Goal: Task Accomplishment & Management: Manage account settings

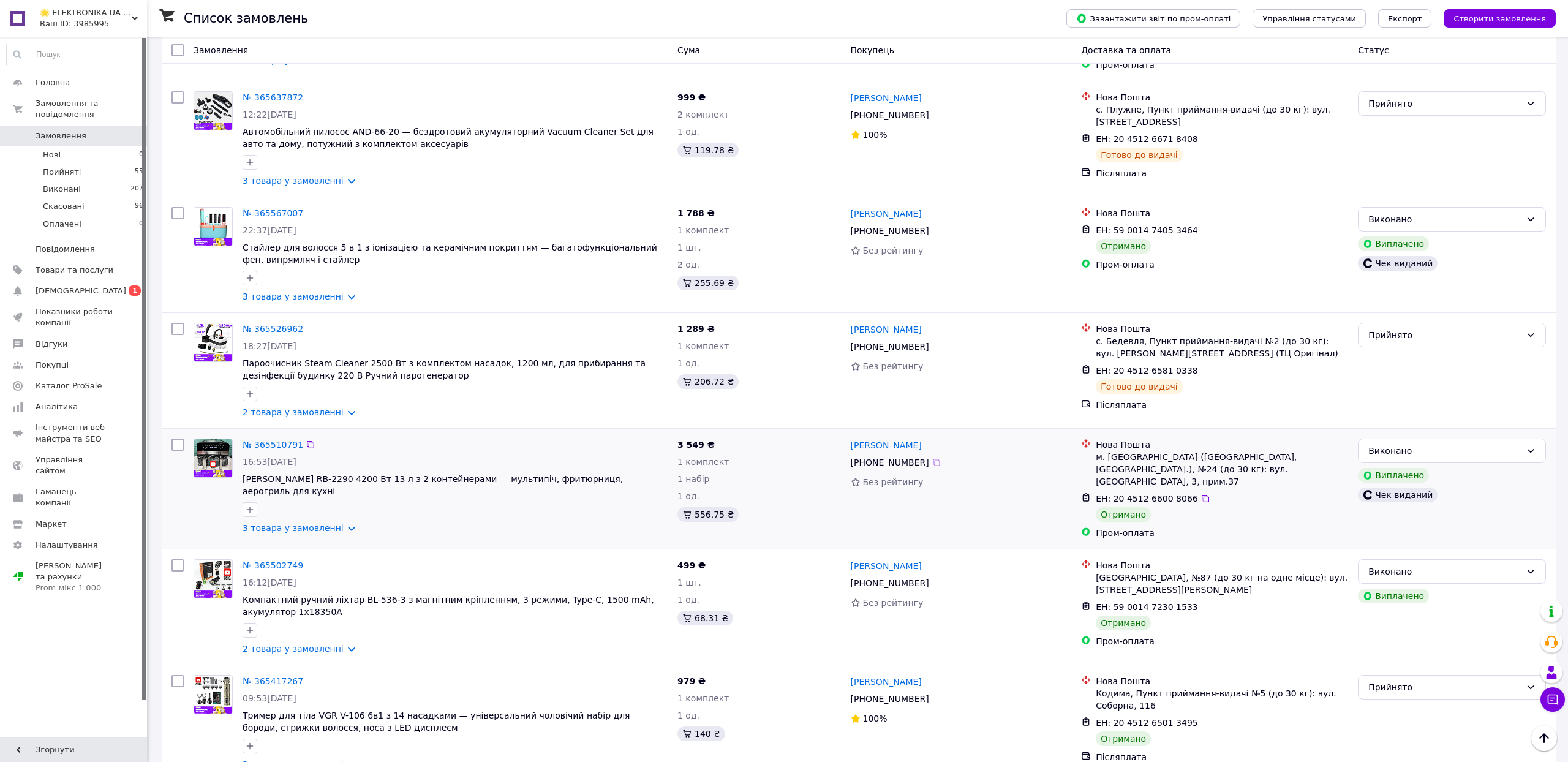
scroll to position [1550, 0]
click at [1210, 376] on icon at bounding box center [1204, 372] width 10 height 10
click at [300, 219] on link "№ 365567007" at bounding box center [273, 214] width 61 height 10
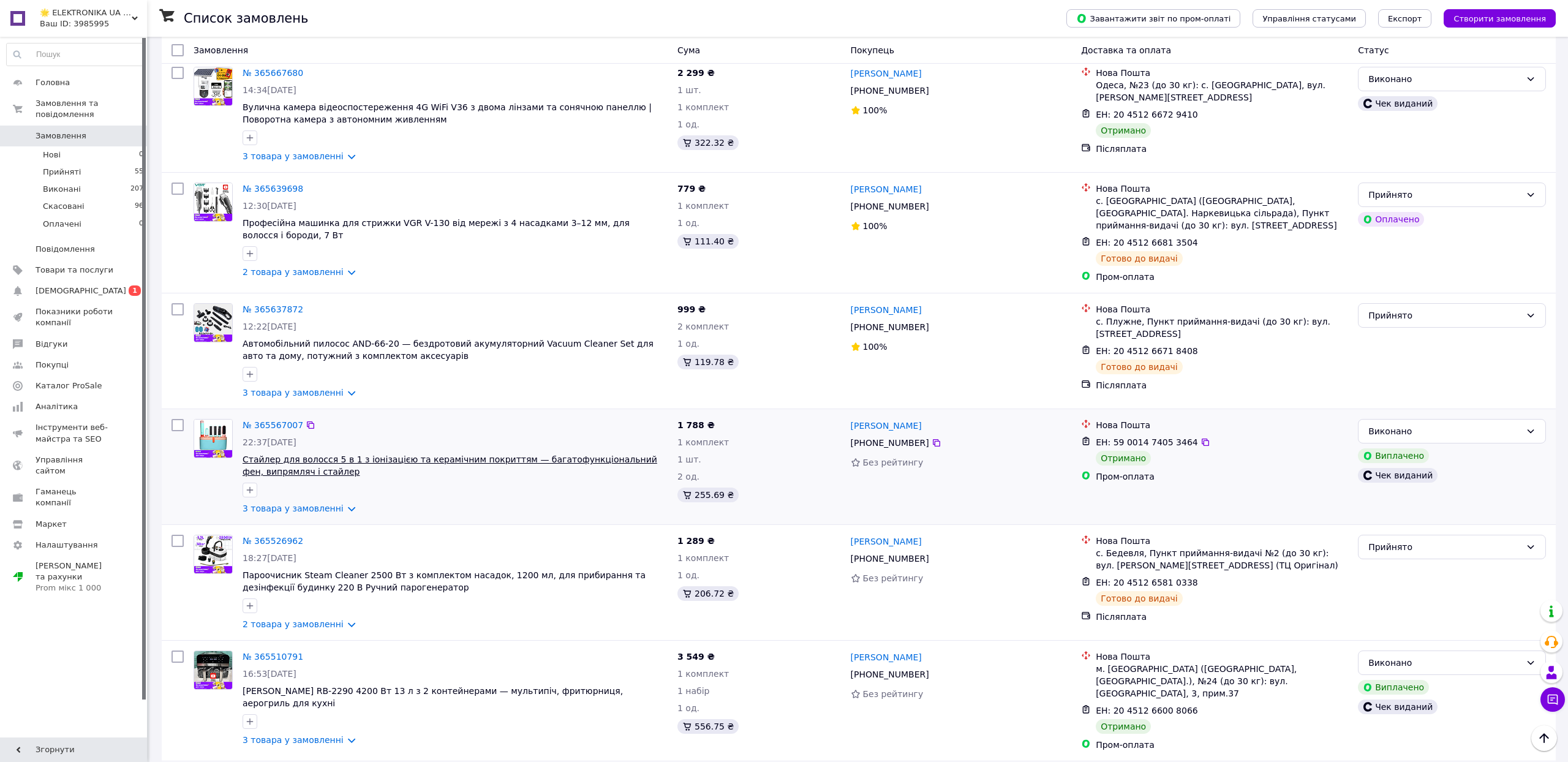
scroll to position [1328, 0]
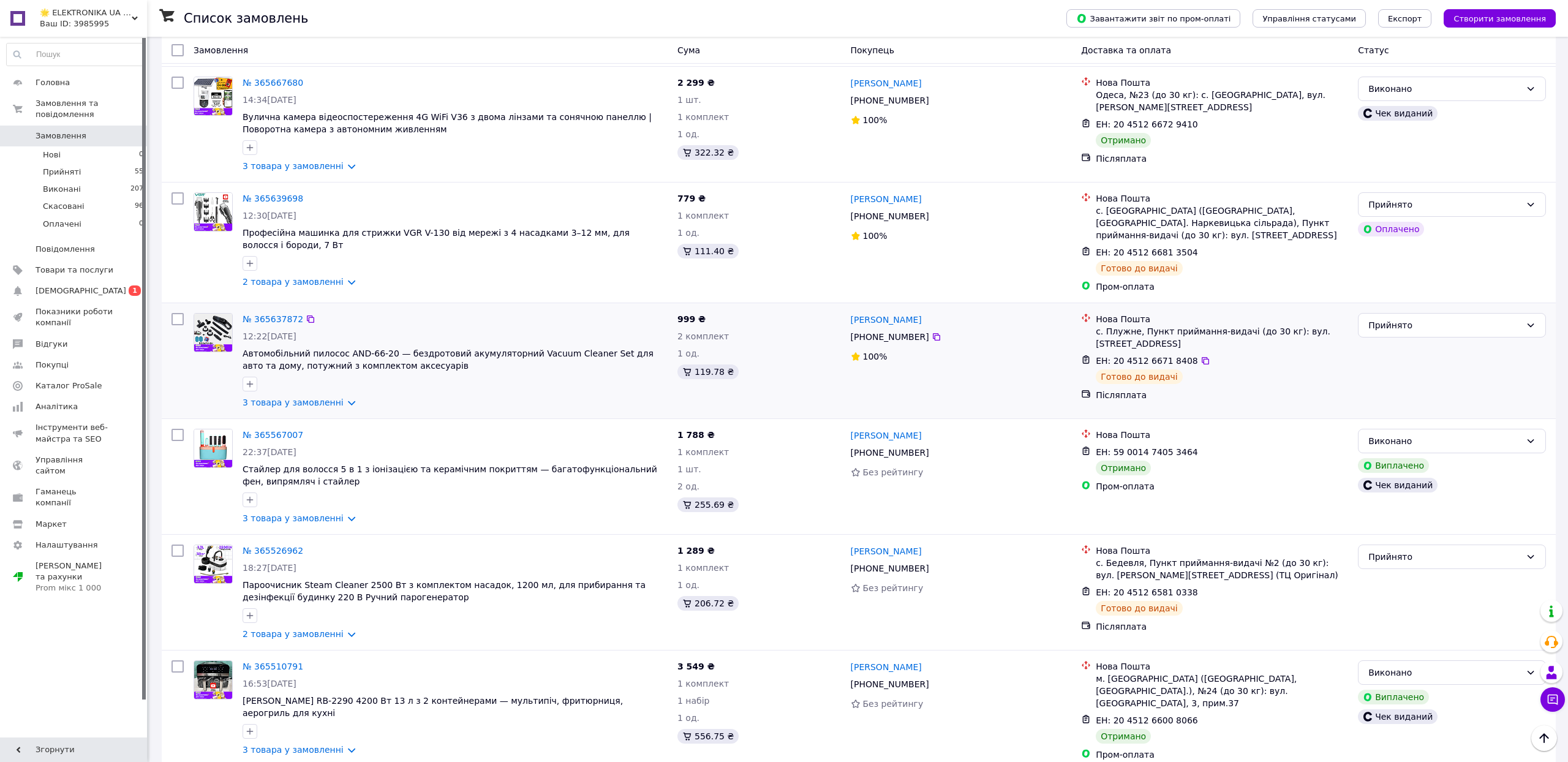
click at [635, 413] on div "№ 365637872 12:22, 08.10.2025 Автомобільний пилосос AND-66-20 — бездротовий аку…" at bounding box center [455, 361] width 435 height 106
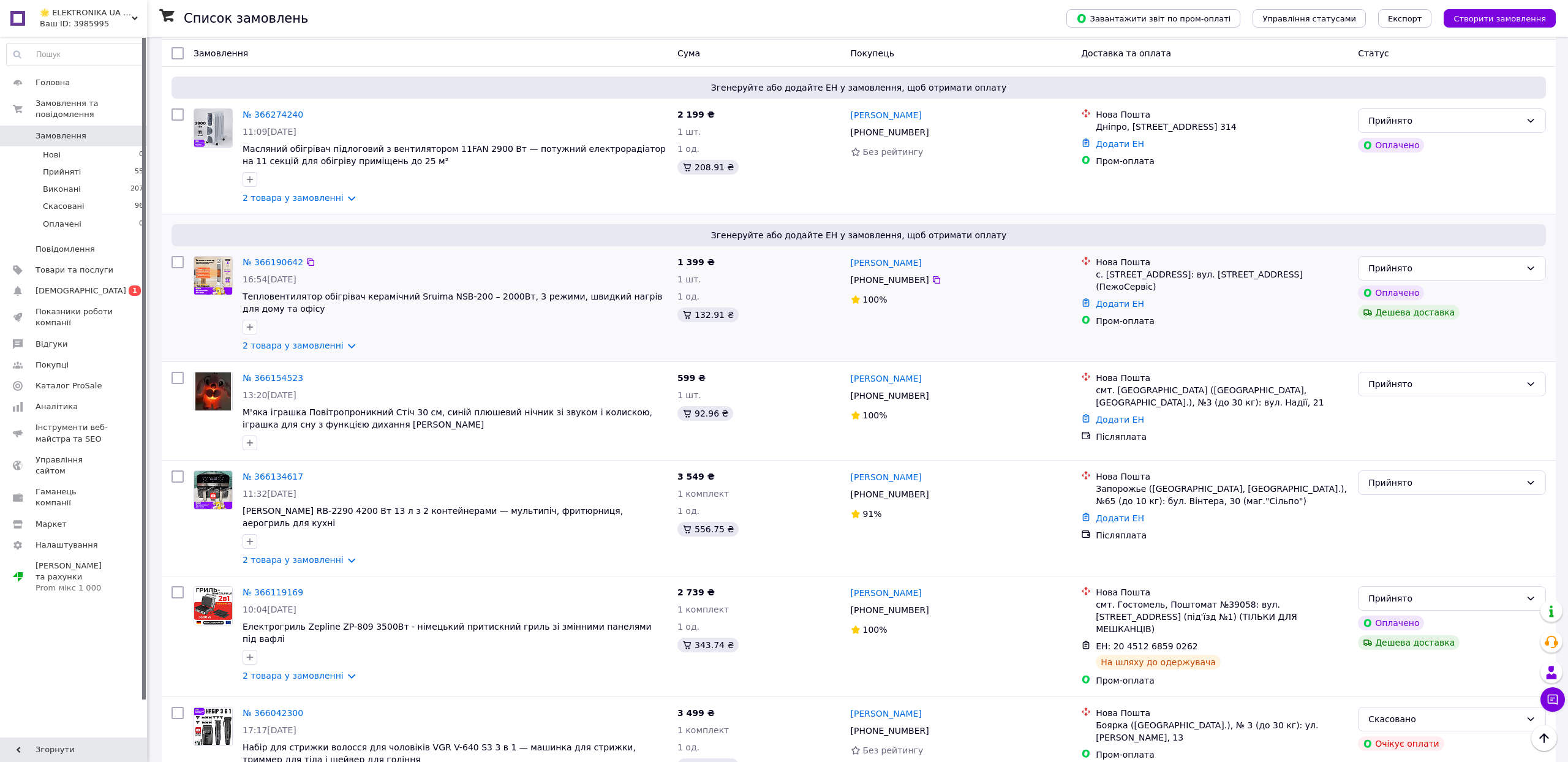
scroll to position [118, 0]
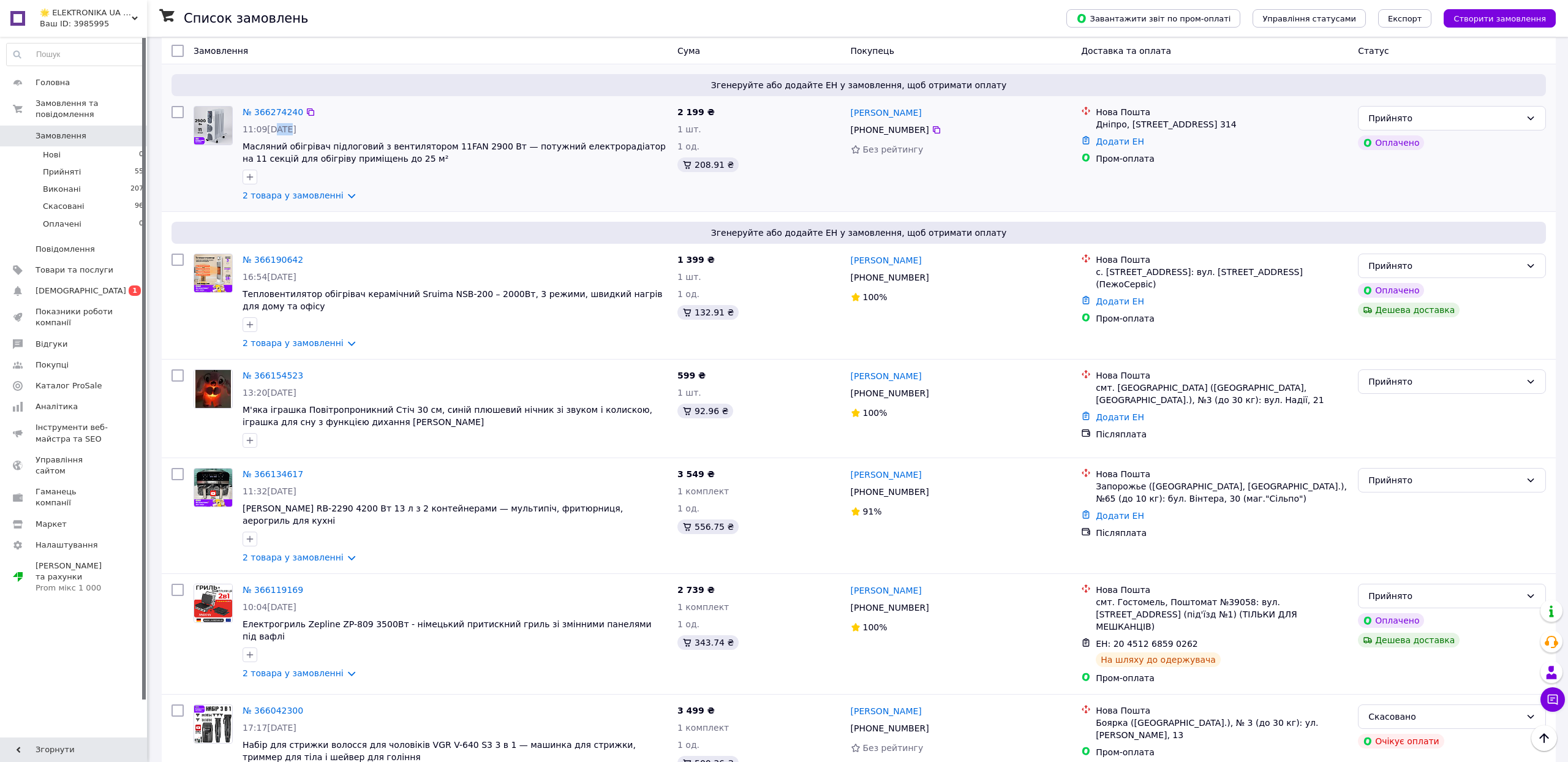
drag, startPoint x: 279, startPoint y: 139, endPoint x: 295, endPoint y: 139, distance: 16.0
click at [294, 134] on span "11:09, 12.10.2025" at bounding box center [269, 129] width 54 height 10
click at [295, 134] on span "11:09, 12.10.2025" at bounding box center [269, 129] width 54 height 10
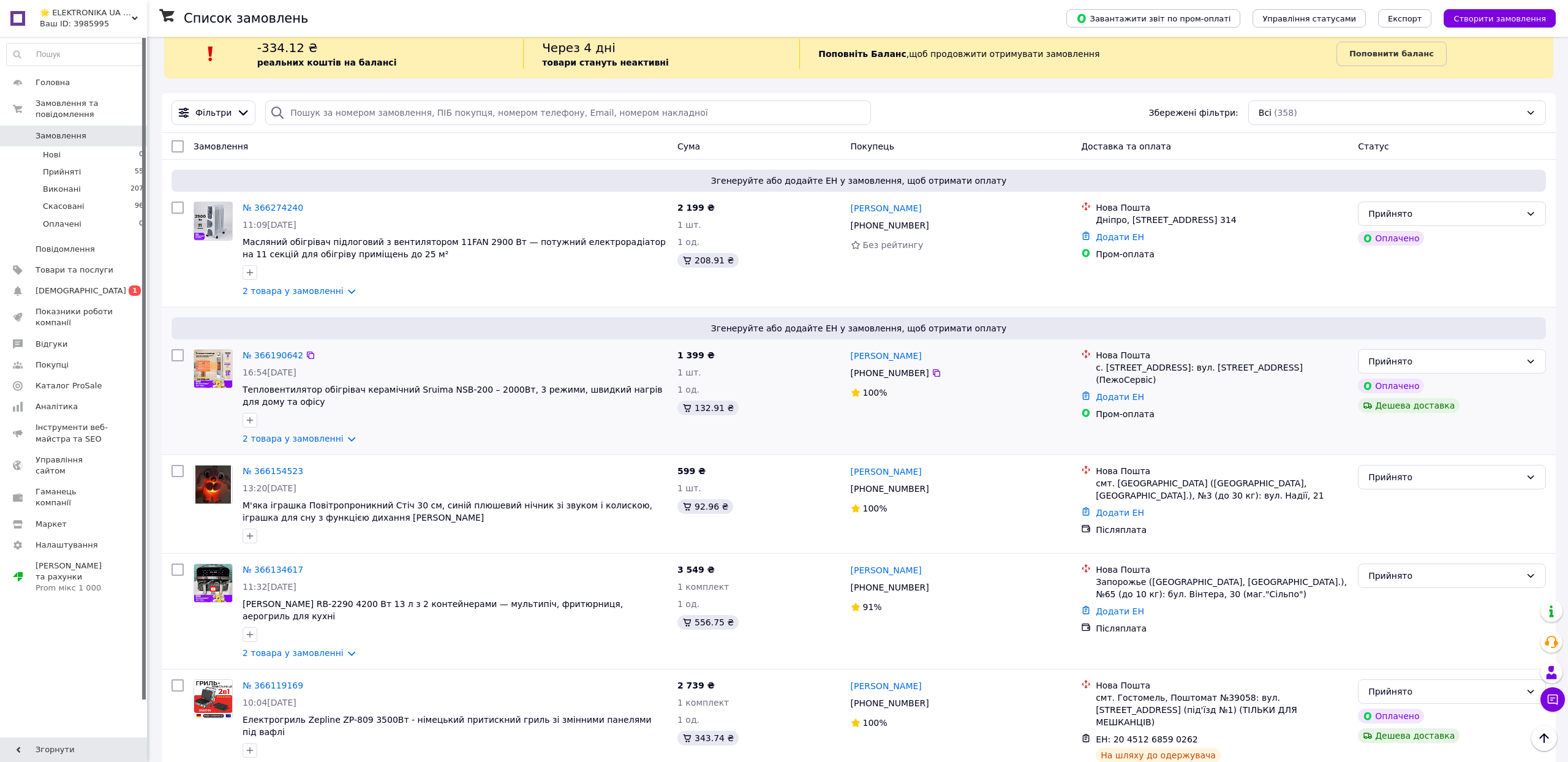
scroll to position [10, 0]
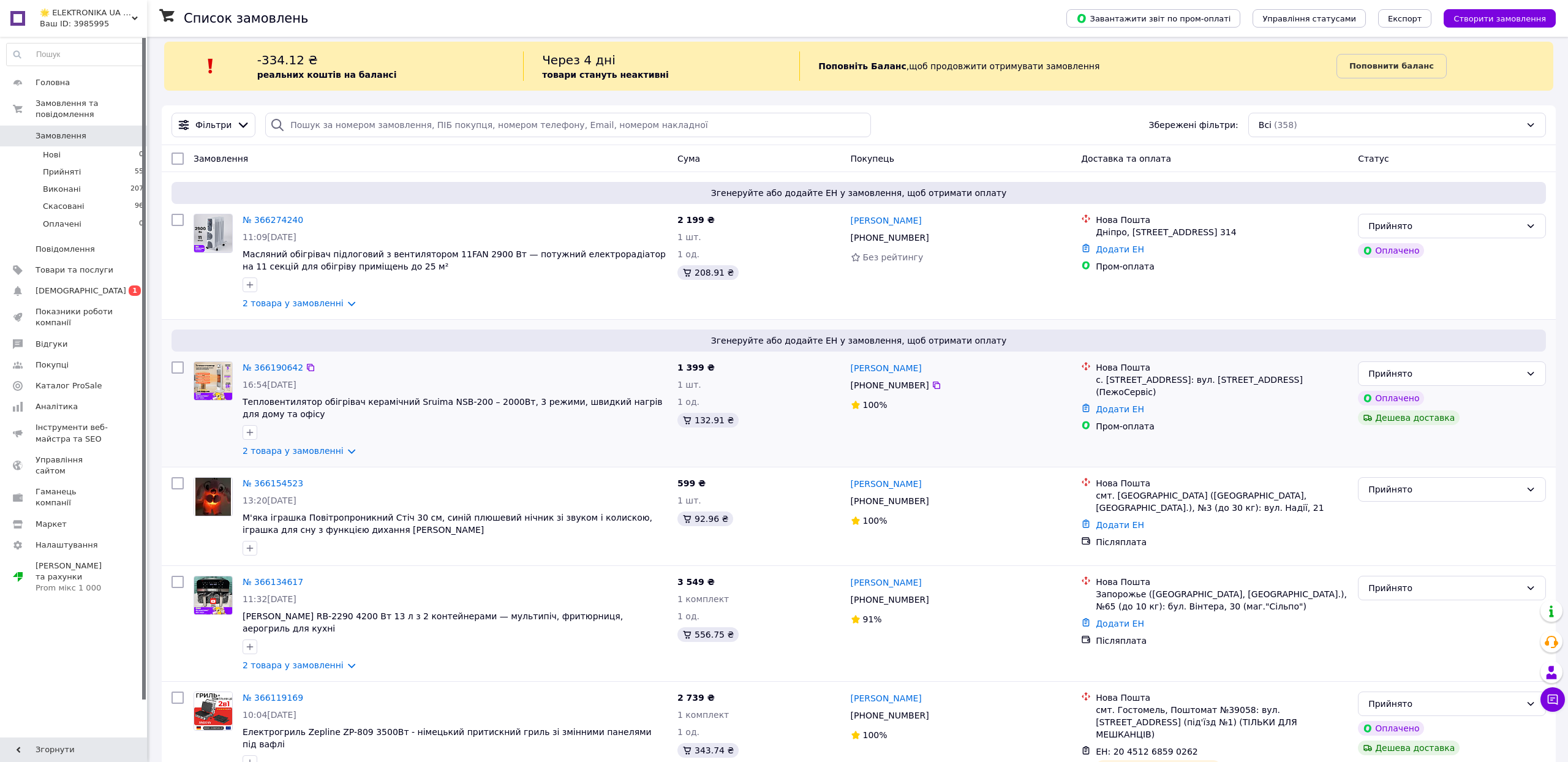
click at [641, 420] on span "Тепловентилятор обігрівач керамічний Sruima NSB-200 – 2000Вт, 3 режими, швидкий…" at bounding box center [454, 408] width 425 height 25
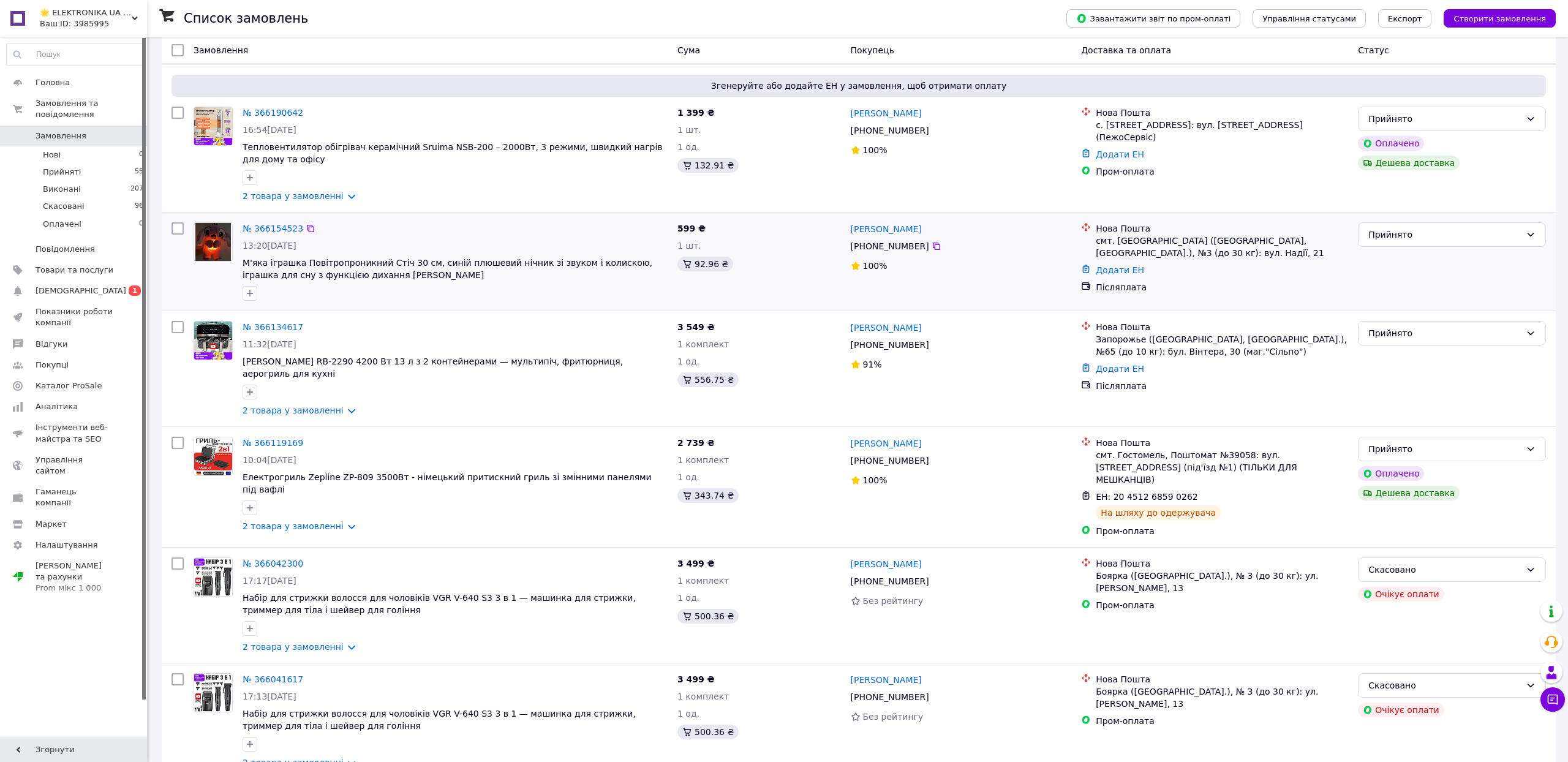
scroll to position [264, 0]
click at [1209, 500] on icon at bounding box center [1205, 497] width 7 height 7
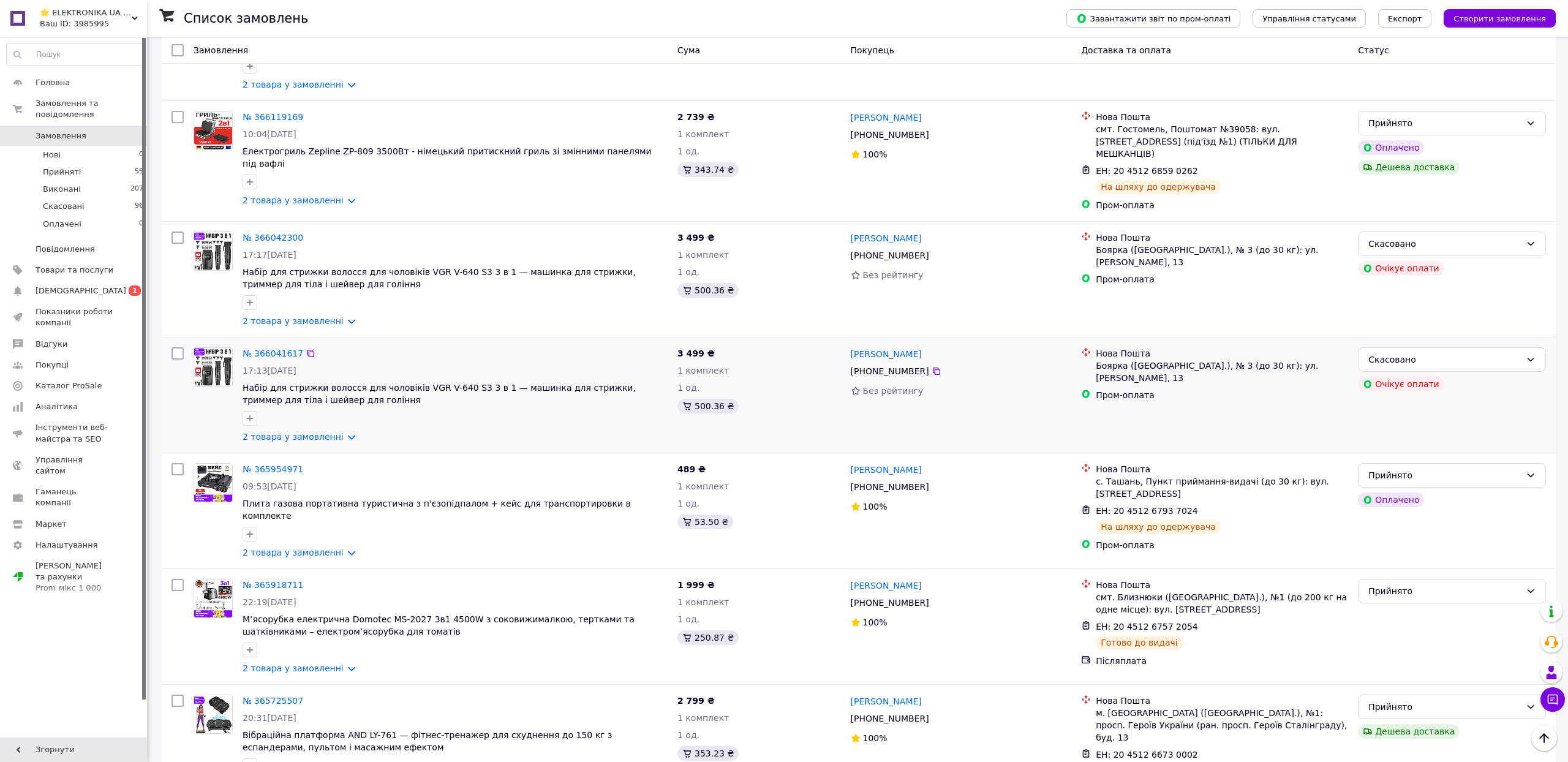
scroll to position [599, 0]
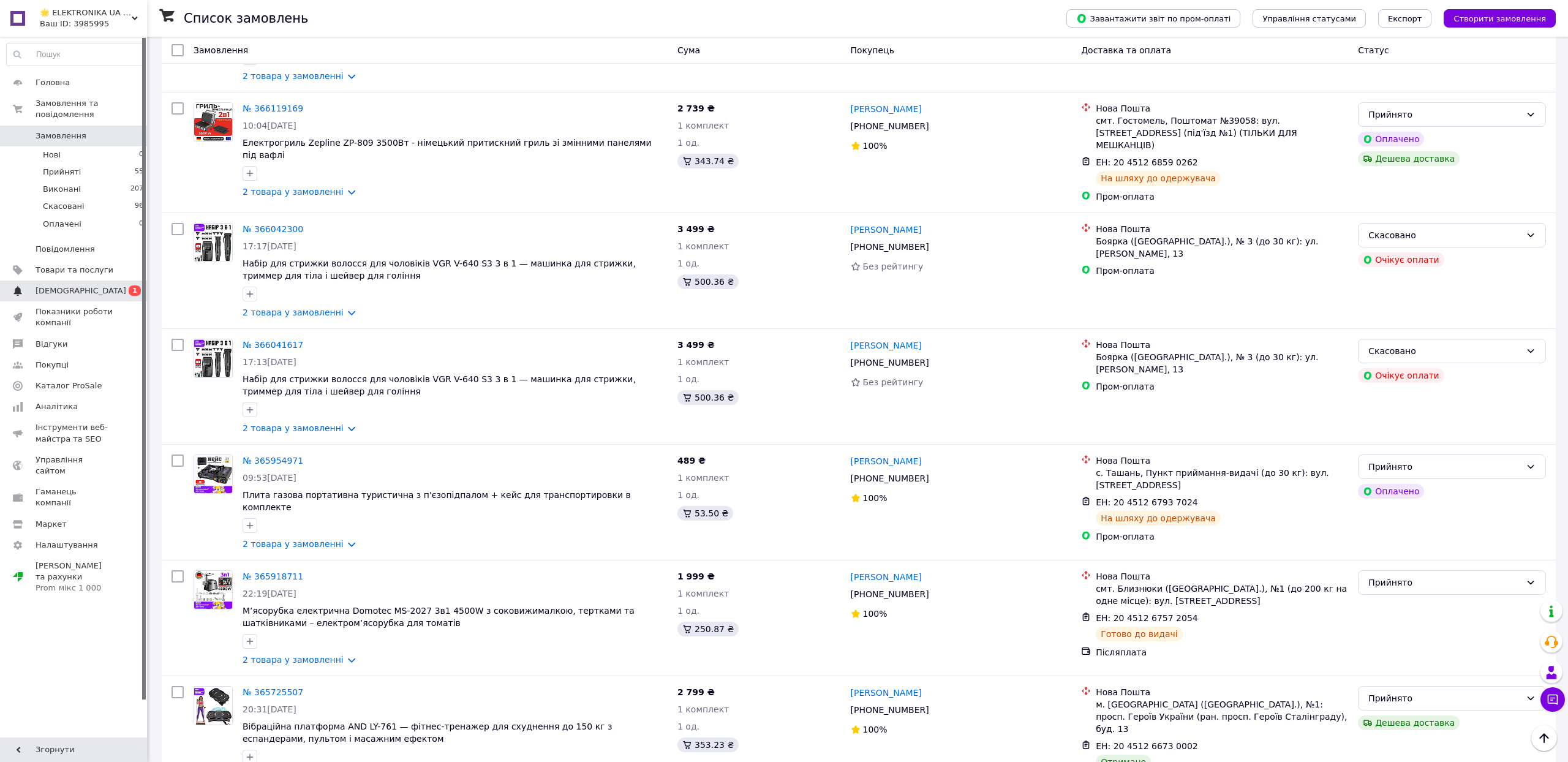
click at [62, 301] on link "Сповіщення 0 1" at bounding box center [75, 290] width 151 height 21
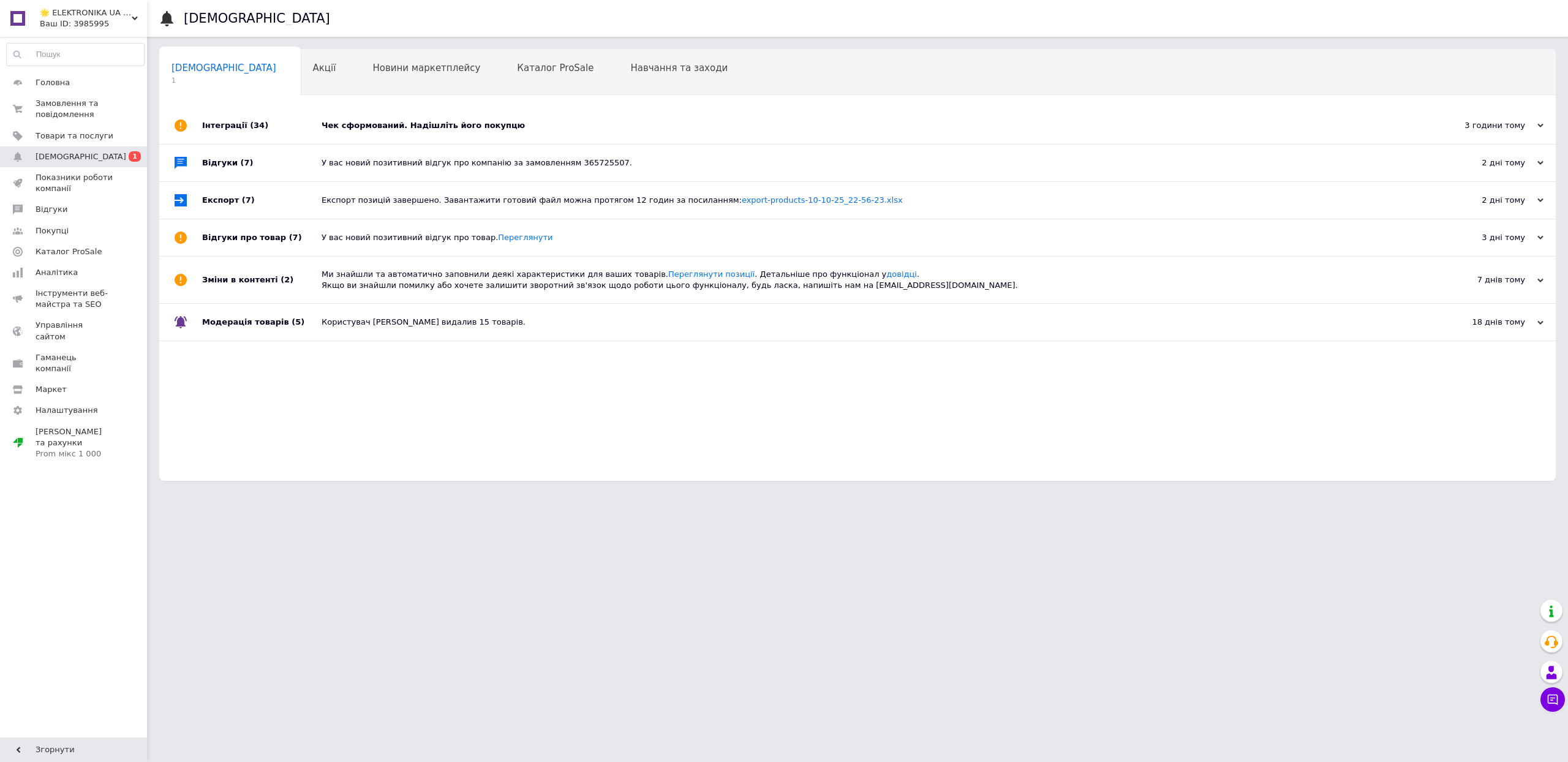
click at [418, 131] on div "Чек сформований. Надішліть його покупцю" at bounding box center [870, 126] width 1099 height 11
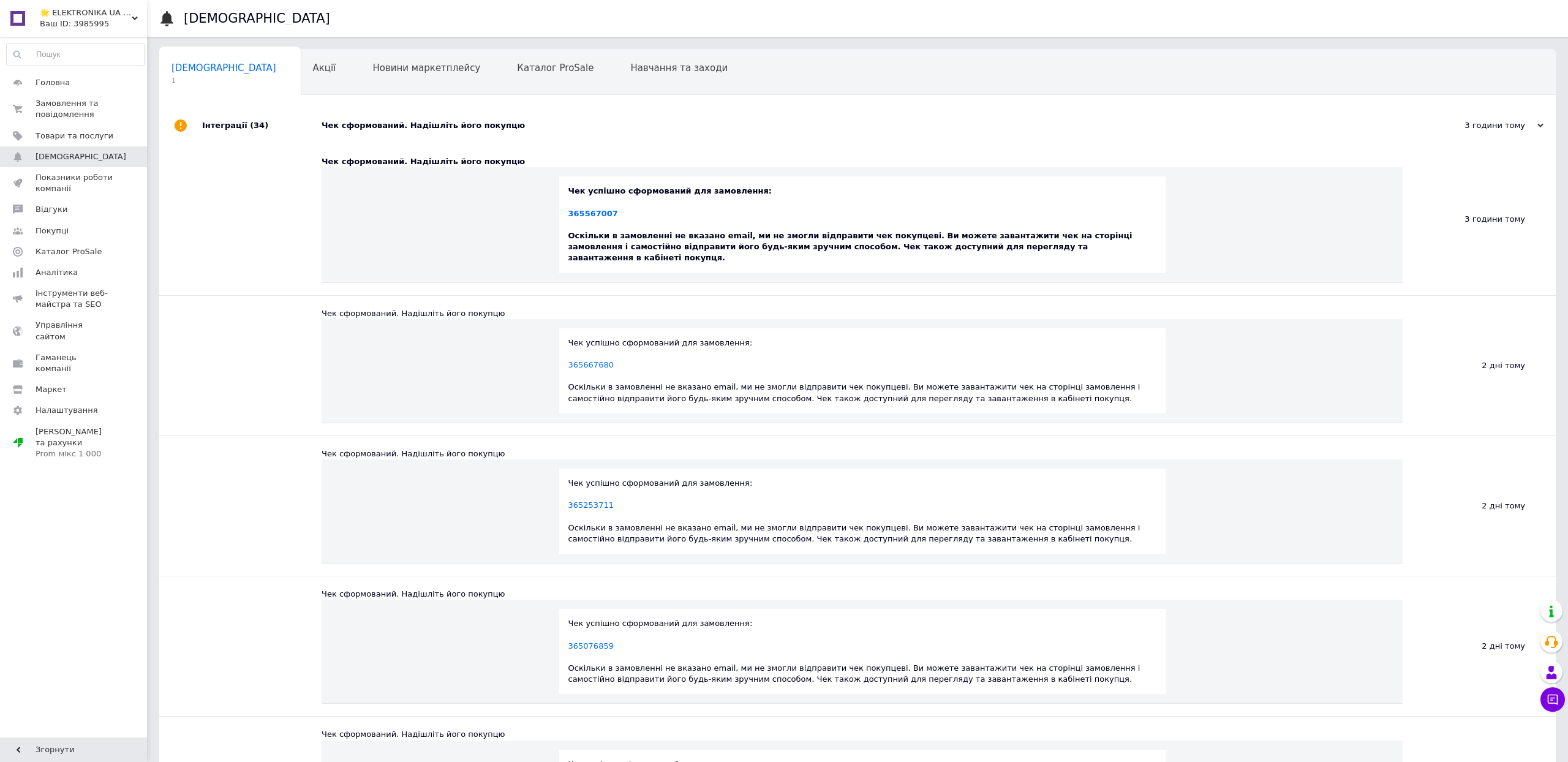
click at [608, 214] on div "Чек успішно сформований для замовлення: 365567007 Оскільки в замовленні не вказ…" at bounding box center [862, 224] width 588 height 78
click at [608, 218] on link "365567007" at bounding box center [593, 213] width 50 height 9
click at [54, 125] on link "Замовлення та повідомлення 0 0" at bounding box center [75, 108] width 151 height 32
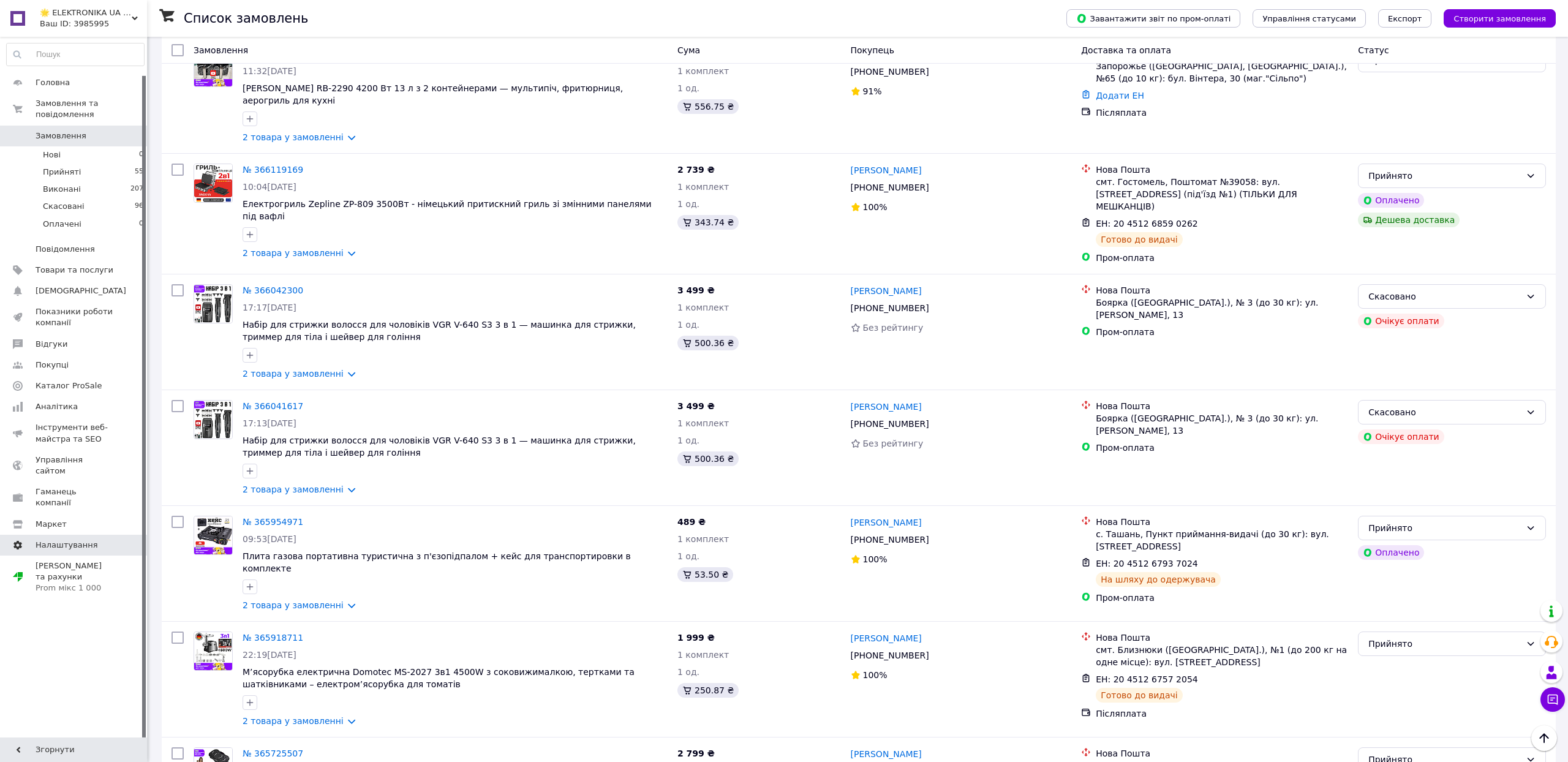
scroll to position [39, 0]
click at [62, 551] on span "Налаштування" at bounding box center [67, 545] width 62 height 11
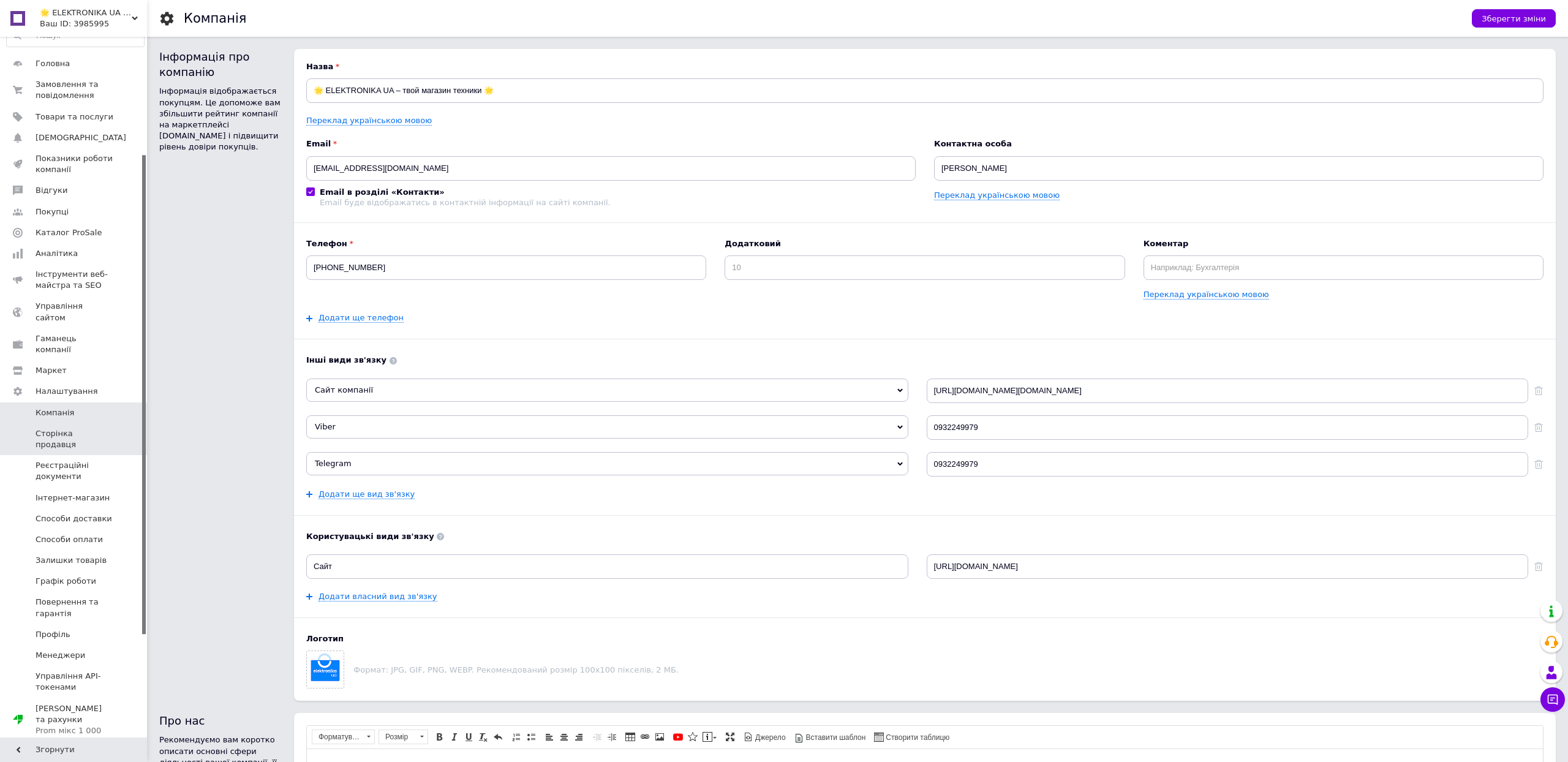
scroll to position [267, 0]
click at [93, 513] on span "Способи доставки" at bounding box center [73, 519] width 76 height 11
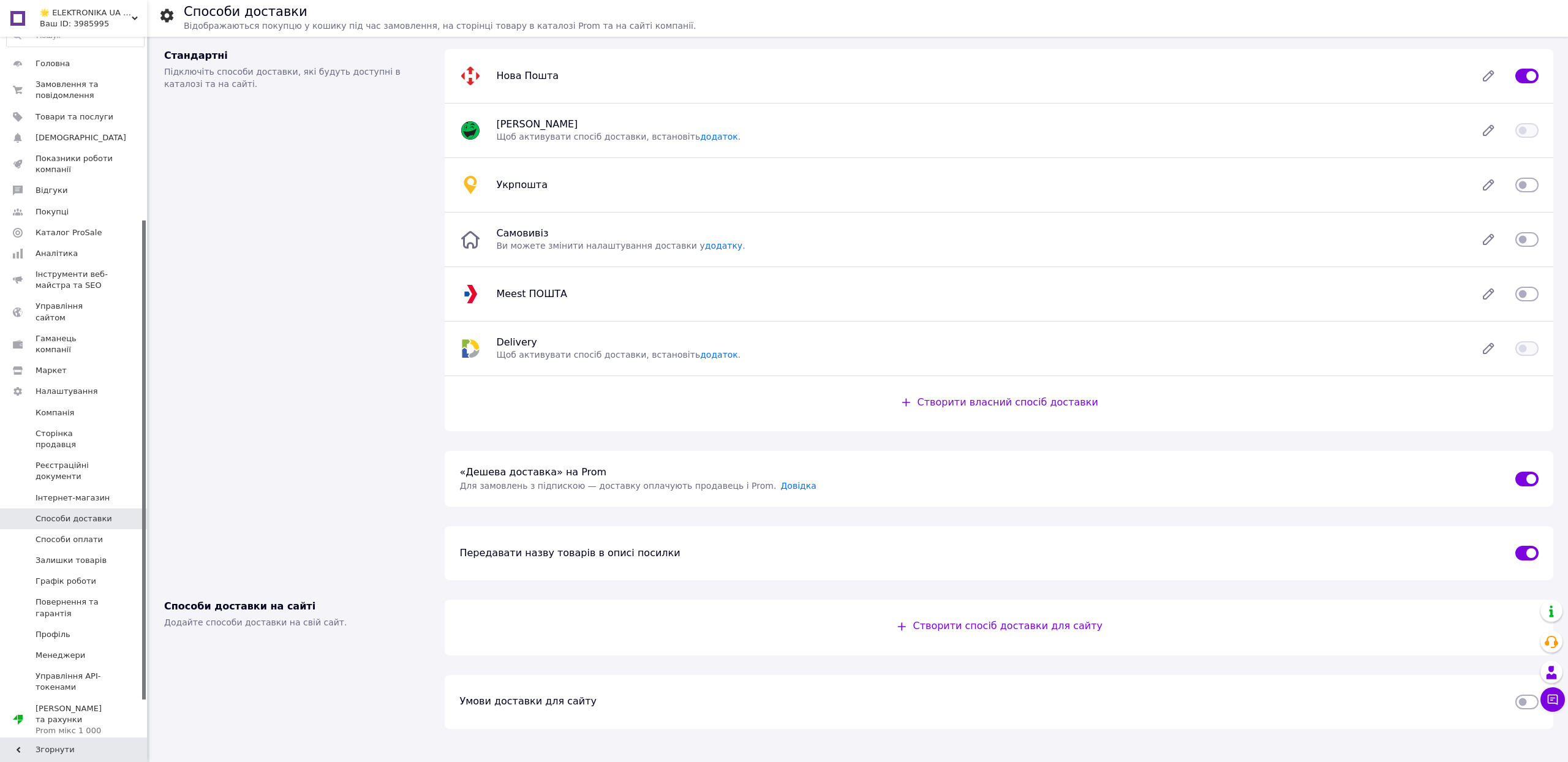
scroll to position [10, 0]
click at [1529, 559] on input "checkbox" at bounding box center [1526, 553] width 23 height 12
checkbox input "false"
click at [1522, 708] on input "checkbox" at bounding box center [1526, 701] width 23 height 12
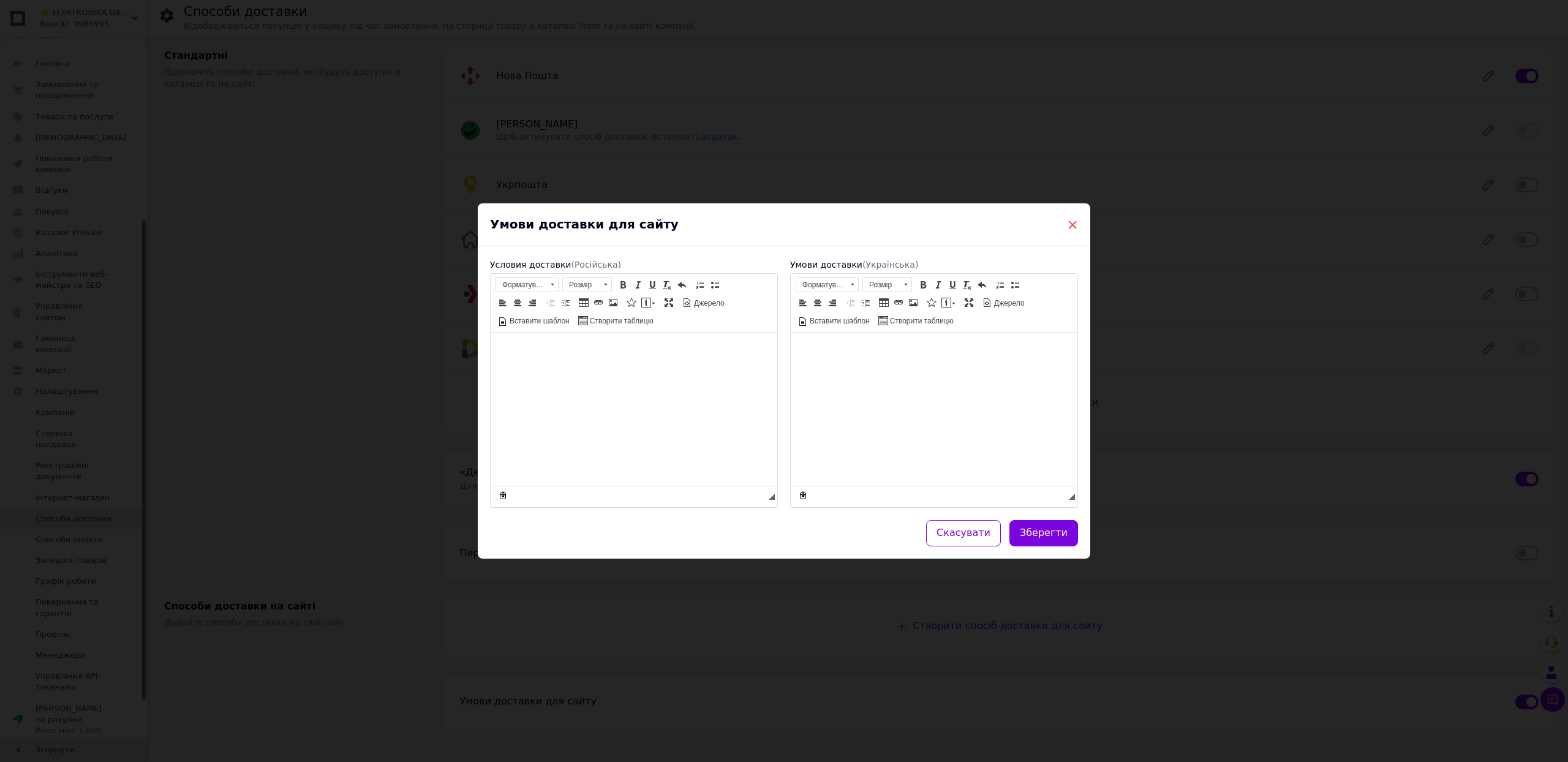
click at [1071, 214] on span "×" at bounding box center [1072, 224] width 11 height 21
checkbox input "false"
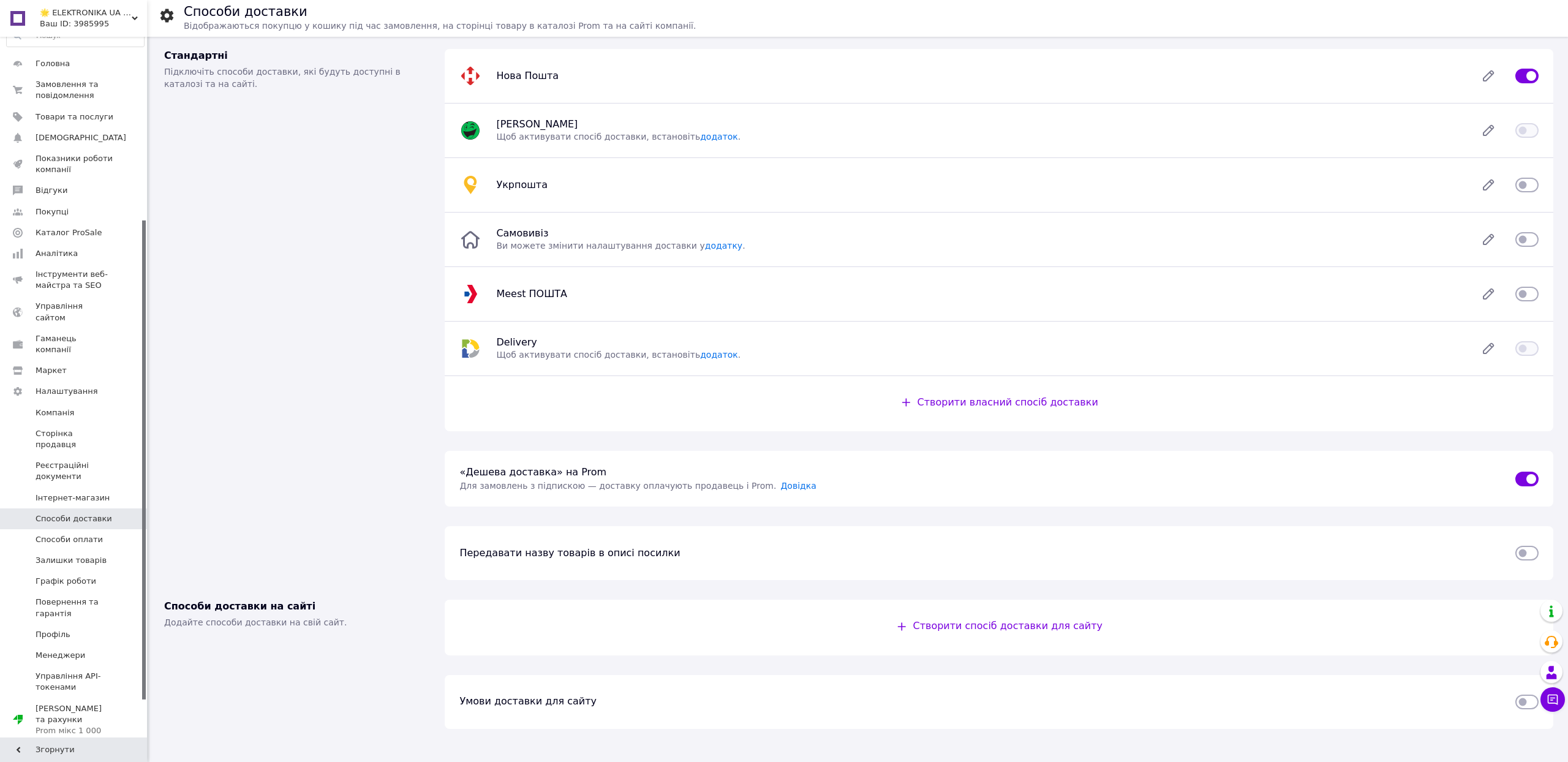
scroll to position [0, 0]
click at [1495, 195] on icon at bounding box center [1487, 185] width 25 height 25
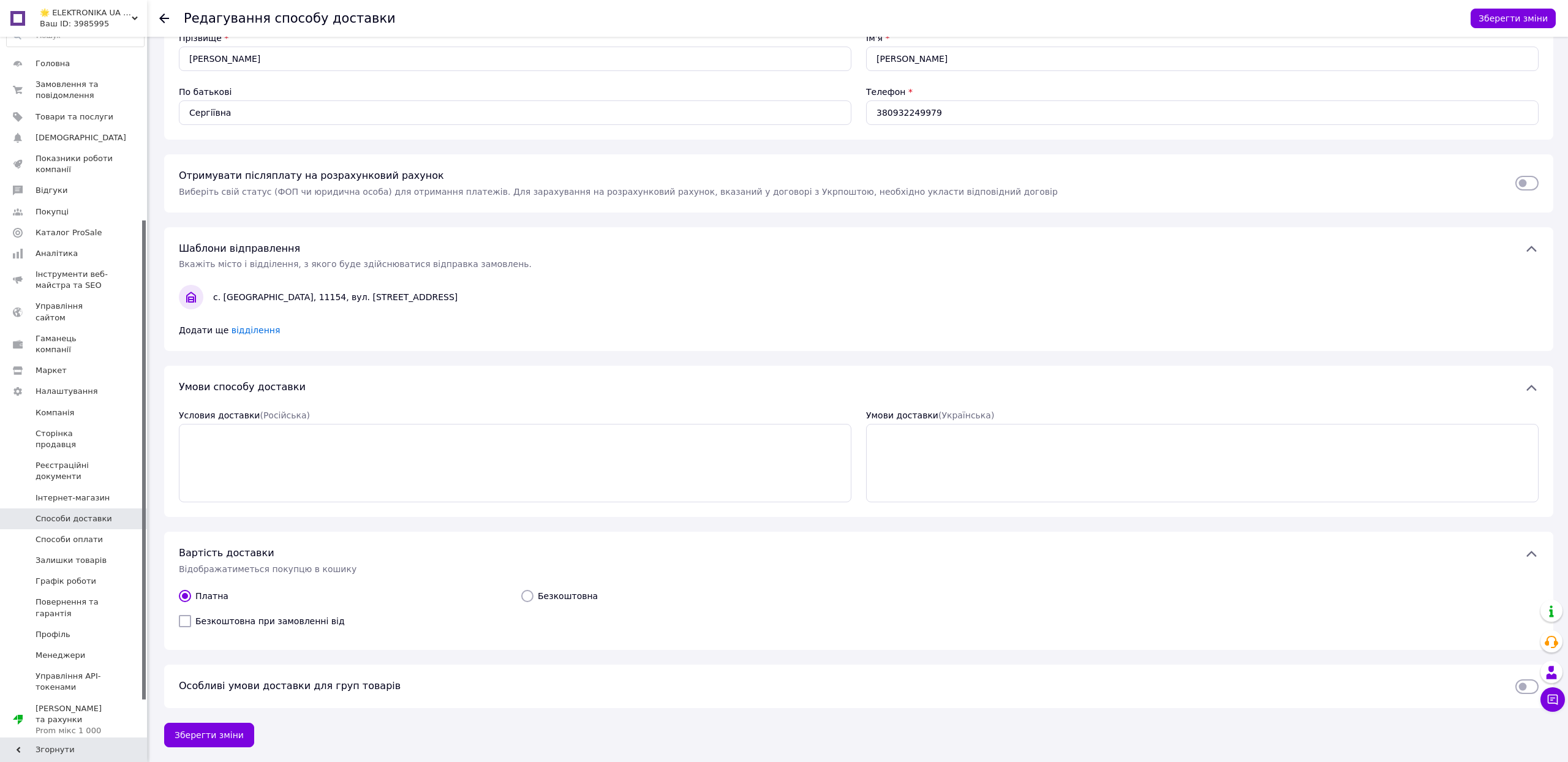
scroll to position [206, 0]
click at [400, 682] on span "Особливі умови доставки для груп товарів" at bounding box center [289, 685] width 221 height 12
click at [1525, 681] on input "checkbox" at bounding box center [1526, 686] width 23 height 12
checkbox input "true"
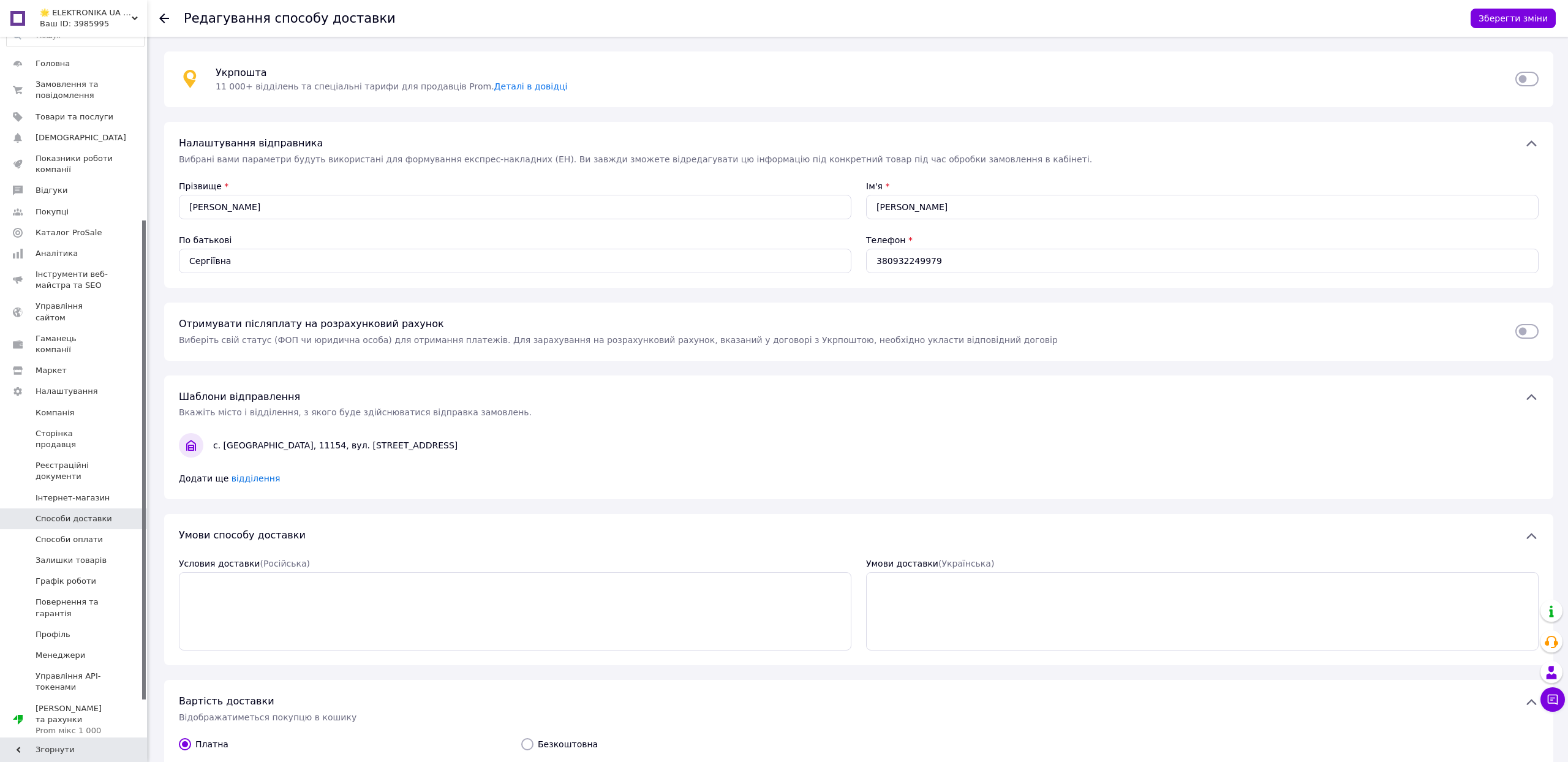
scroll to position [0, 0]
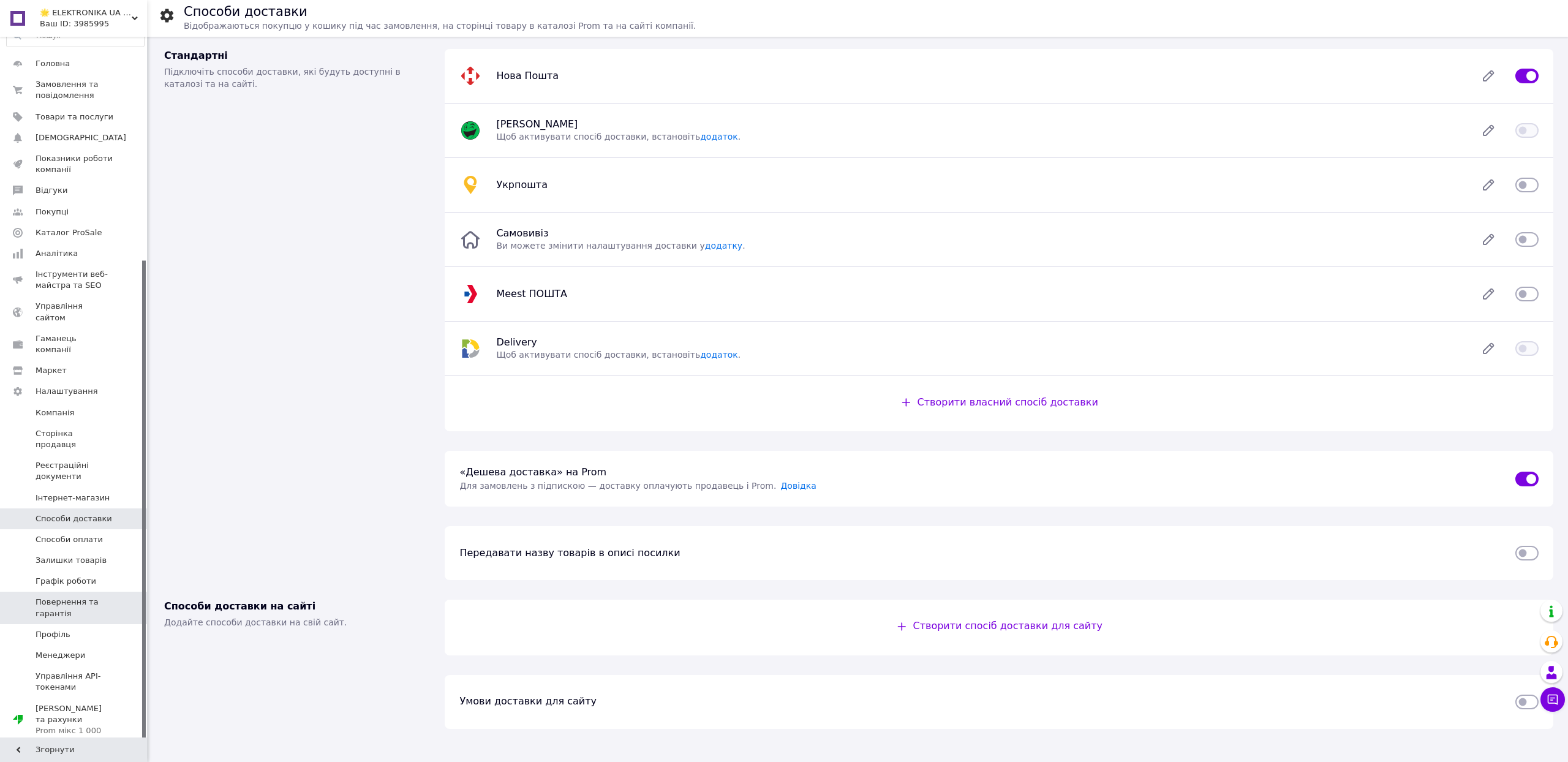
scroll to position [321, 0]
click at [513, 348] on span "Delivery" at bounding box center [516, 342] width 40 height 12
click at [560, 299] on span "Meest ПОШТА" at bounding box center [531, 293] width 71 height 12
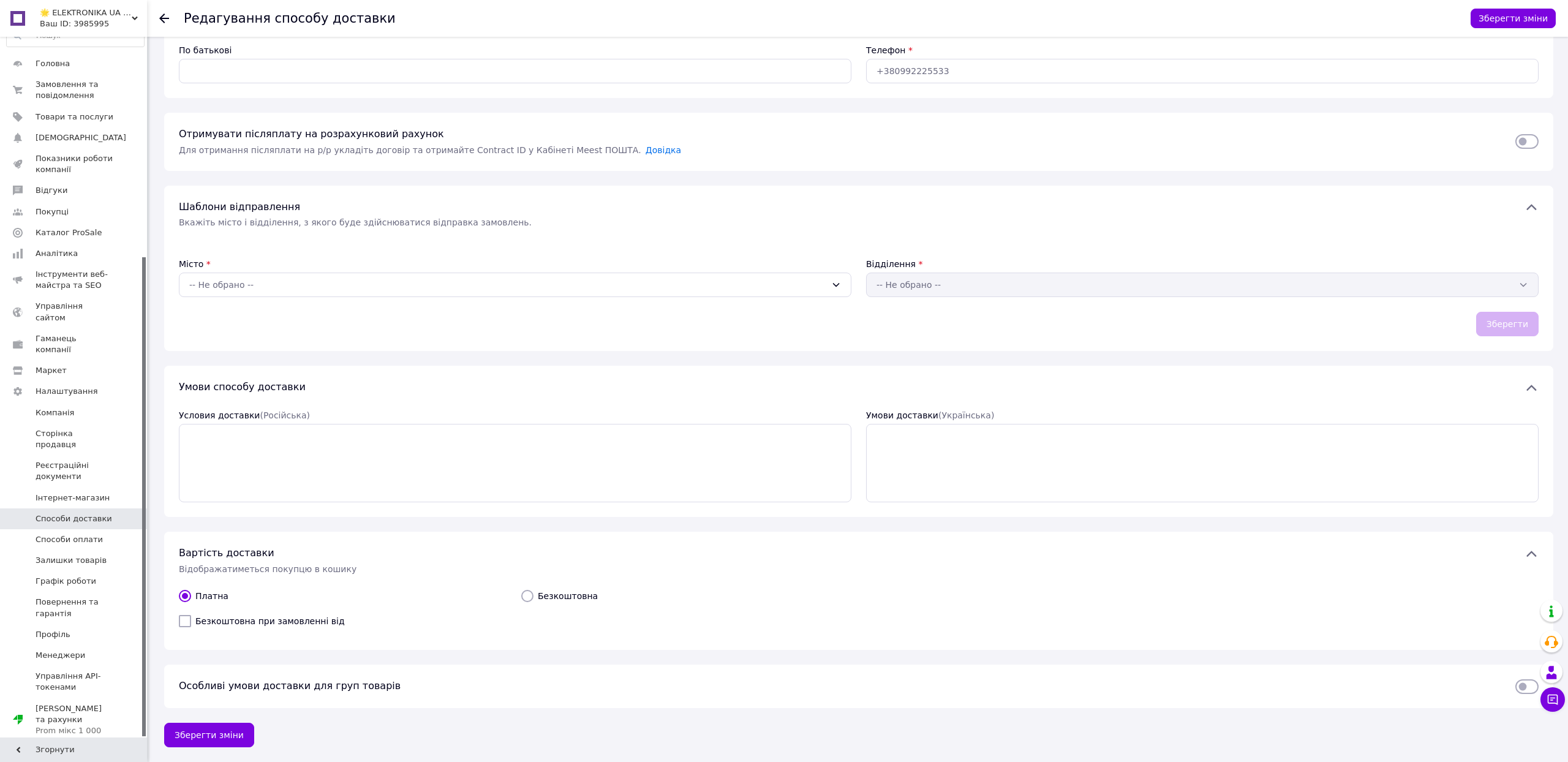
scroll to position [254, 0]
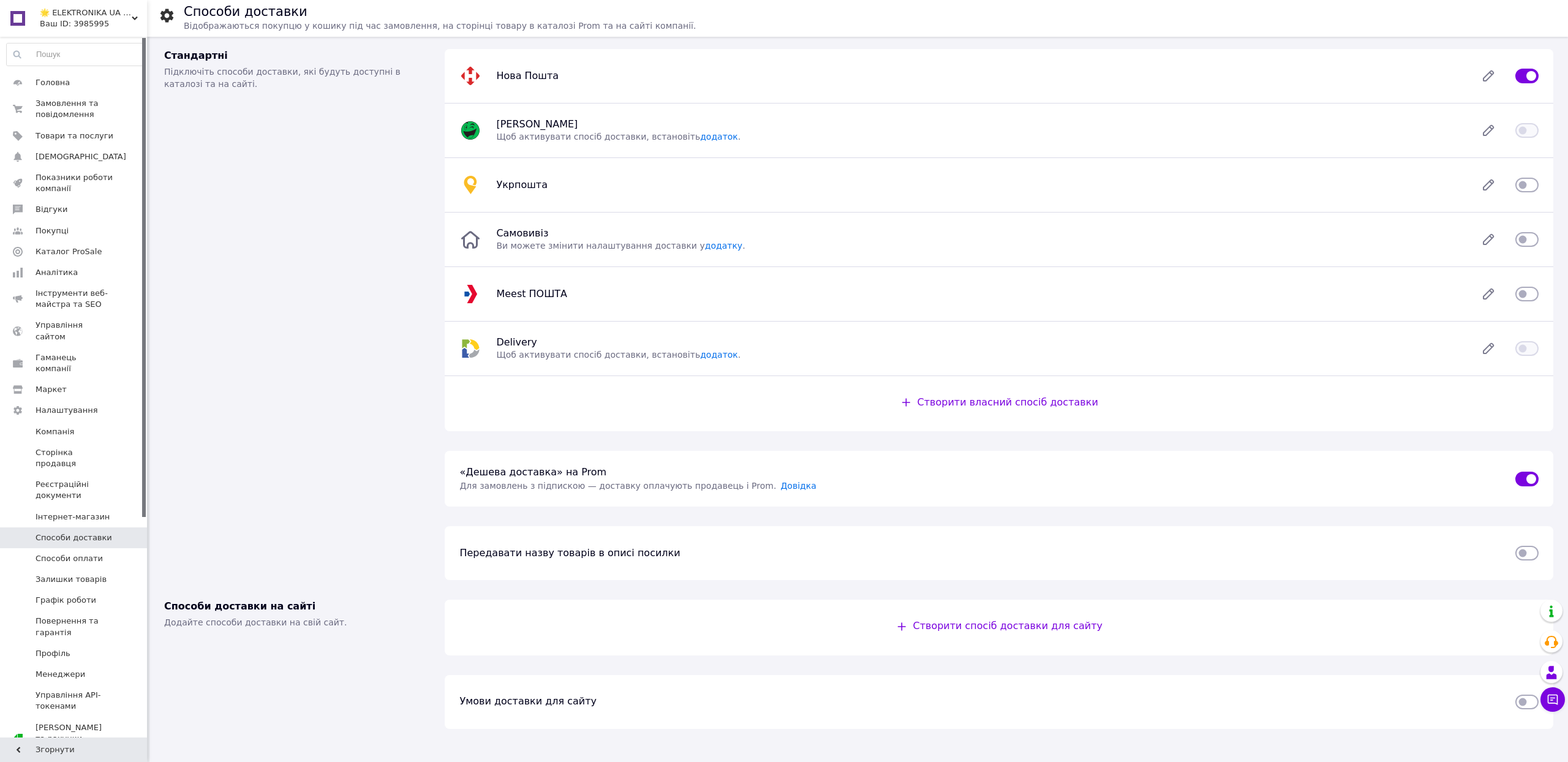
click at [258, 267] on div "Стандартні Підключіть способи доставки, які будуть доступні в каталозі та на са…" at bounding box center [297, 241] width 280 height 402
click at [81, 141] on span "Товари та послуги" at bounding box center [74, 136] width 78 height 11
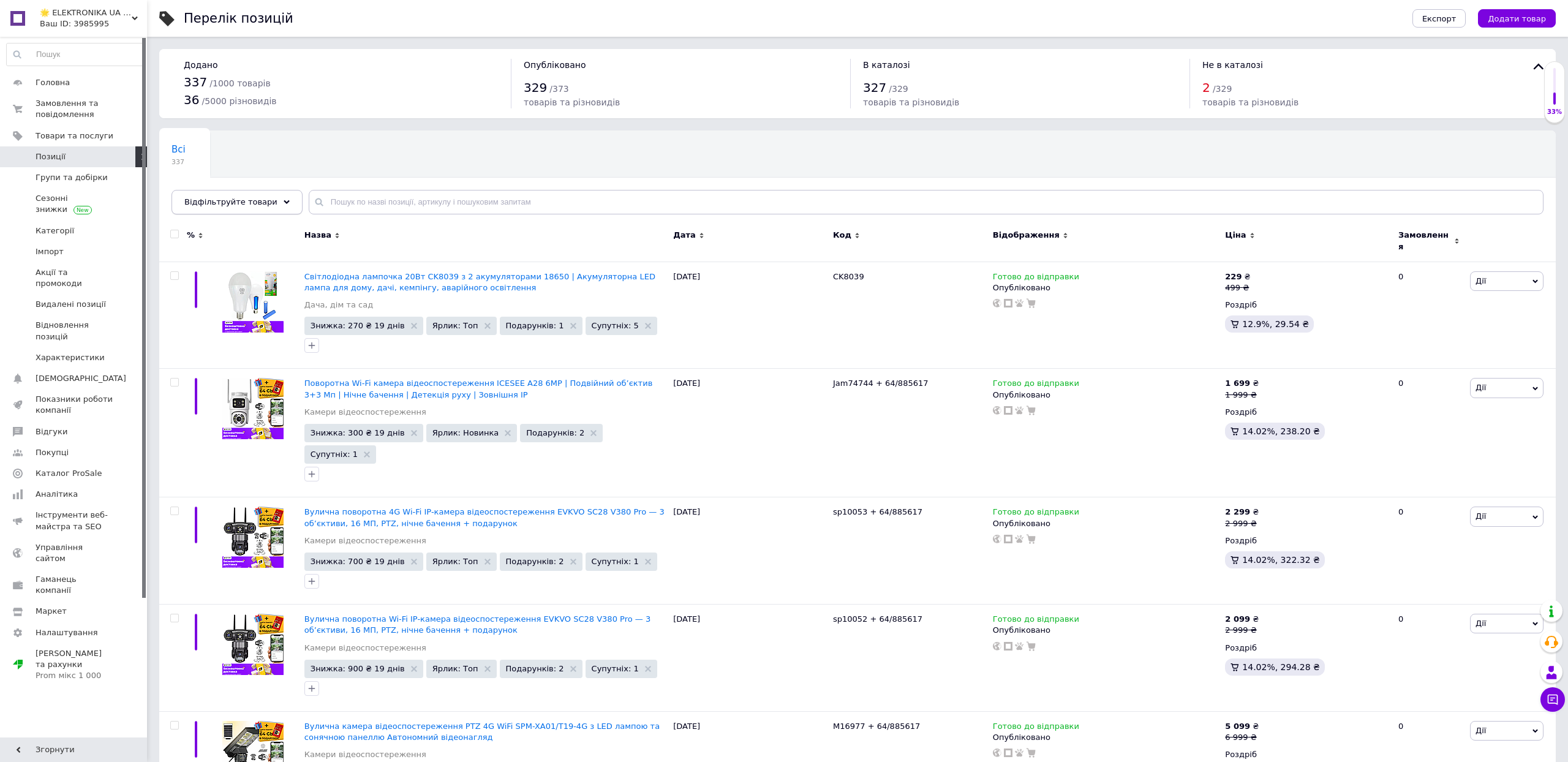
click at [277, 202] on span "Відфільтруйте товари" at bounding box center [230, 202] width 93 height 9
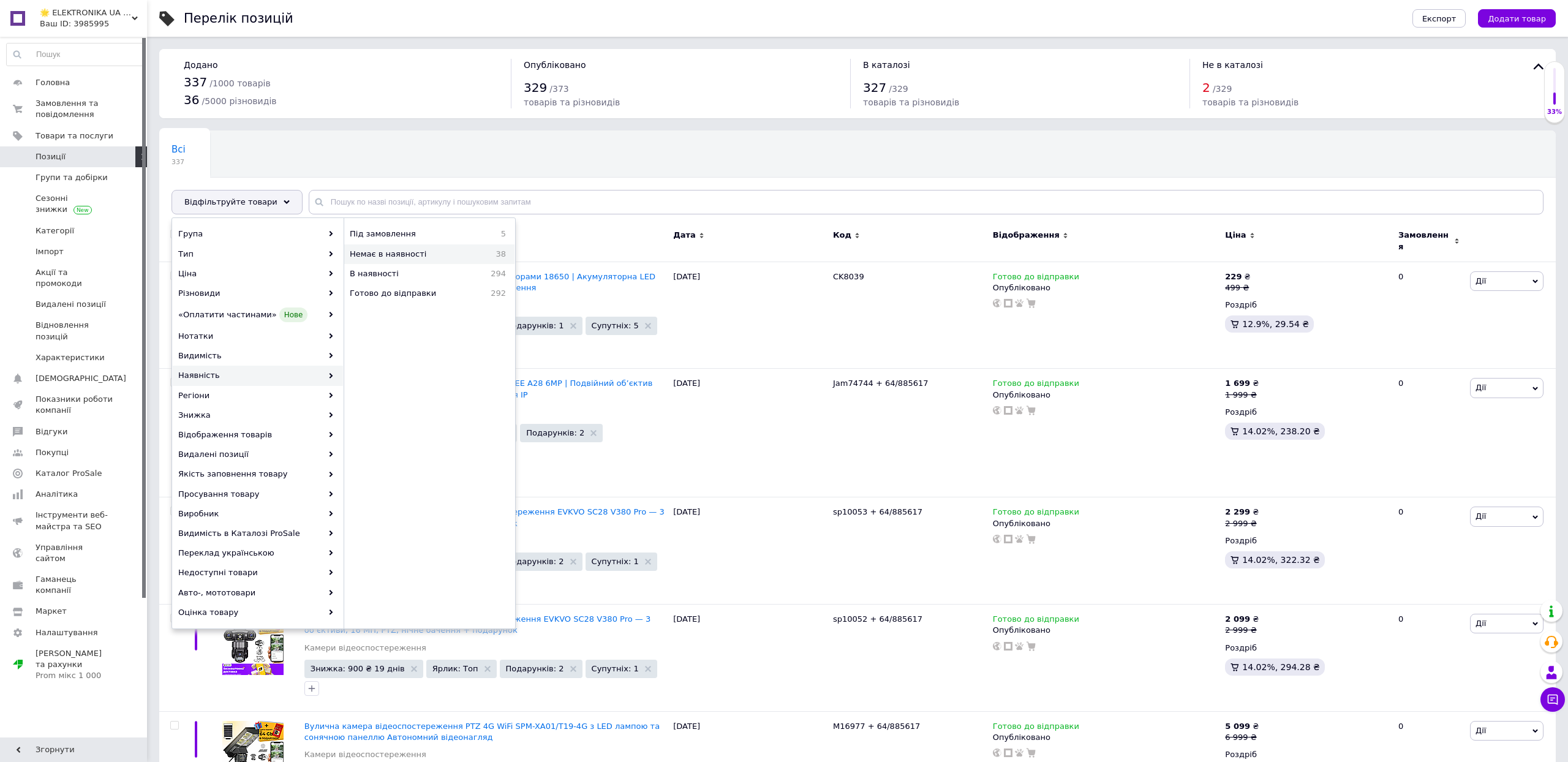
click at [439, 254] on div "Немає в наявності 38" at bounding box center [429, 253] width 170 height 19
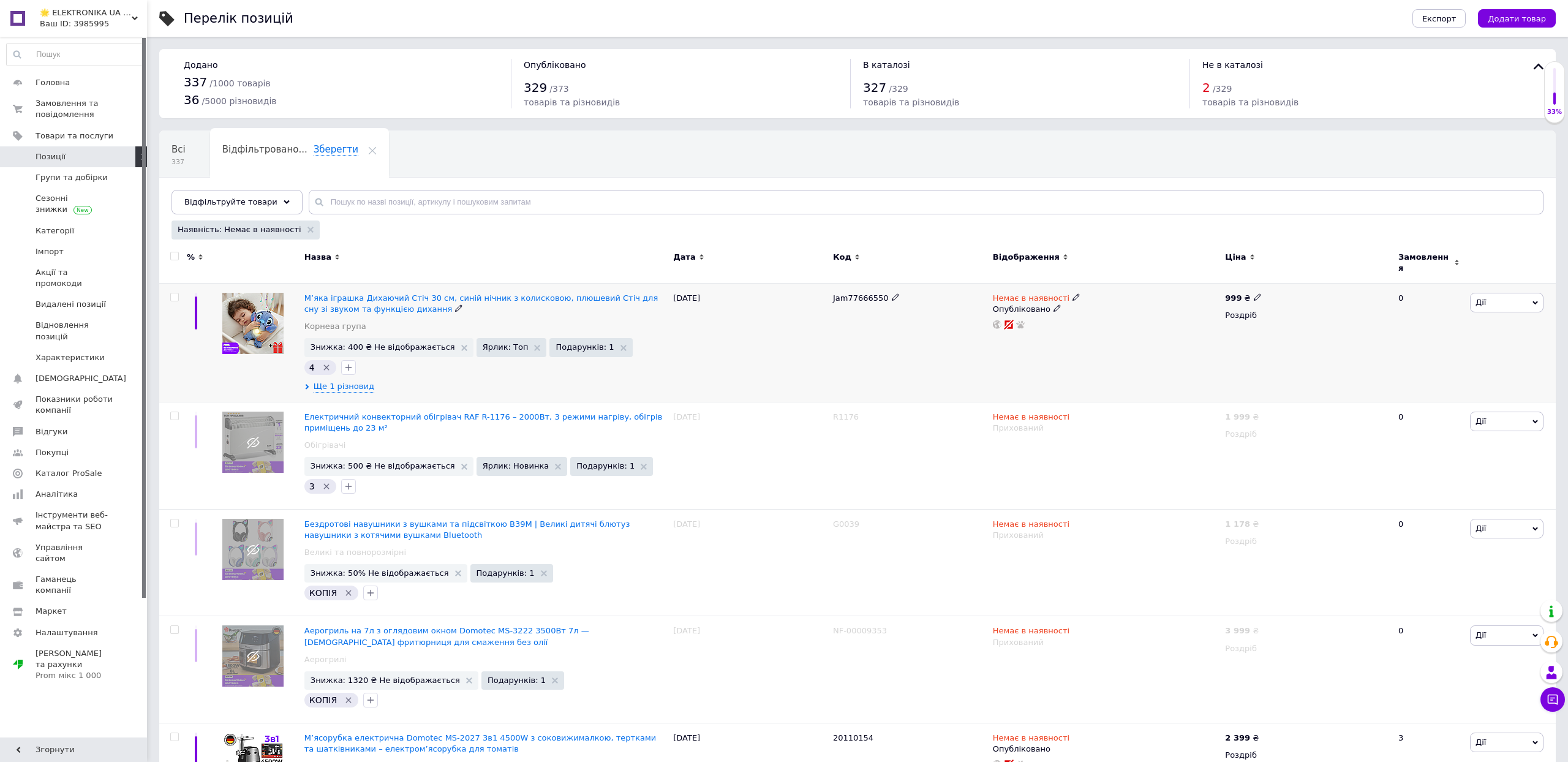
click at [1061, 312] on span at bounding box center [1057, 308] width 8 height 8
click at [1068, 342] on li "Прихований" at bounding box center [1103, 332] width 230 height 17
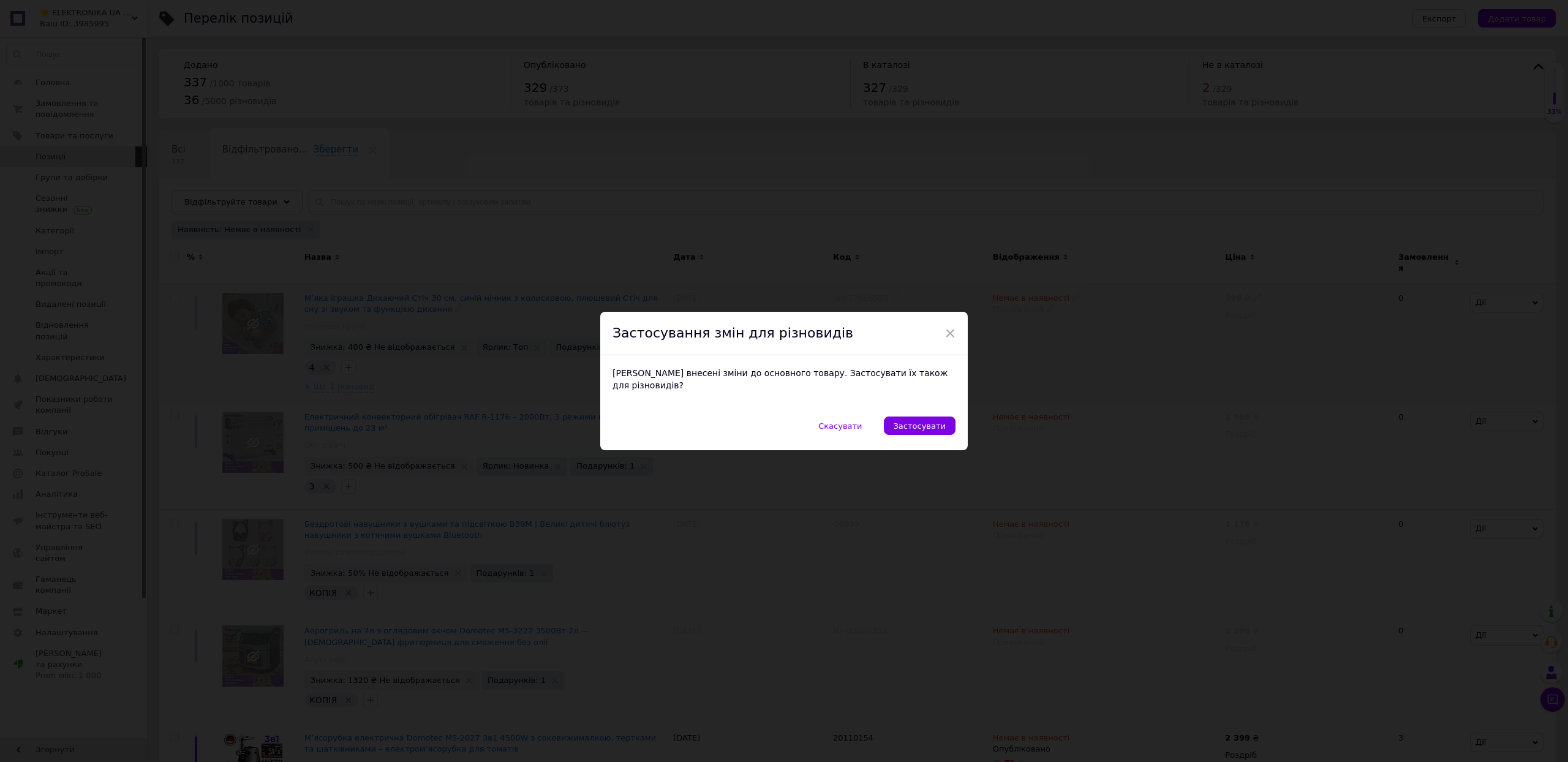
click at [856, 369] on div "Були внесені зміни до основного товару. Застосувати їх також для різновидів?" at bounding box center [784, 379] width 343 height 24
click at [883, 421] on button "Застосувати" at bounding box center [919, 426] width 72 height 18
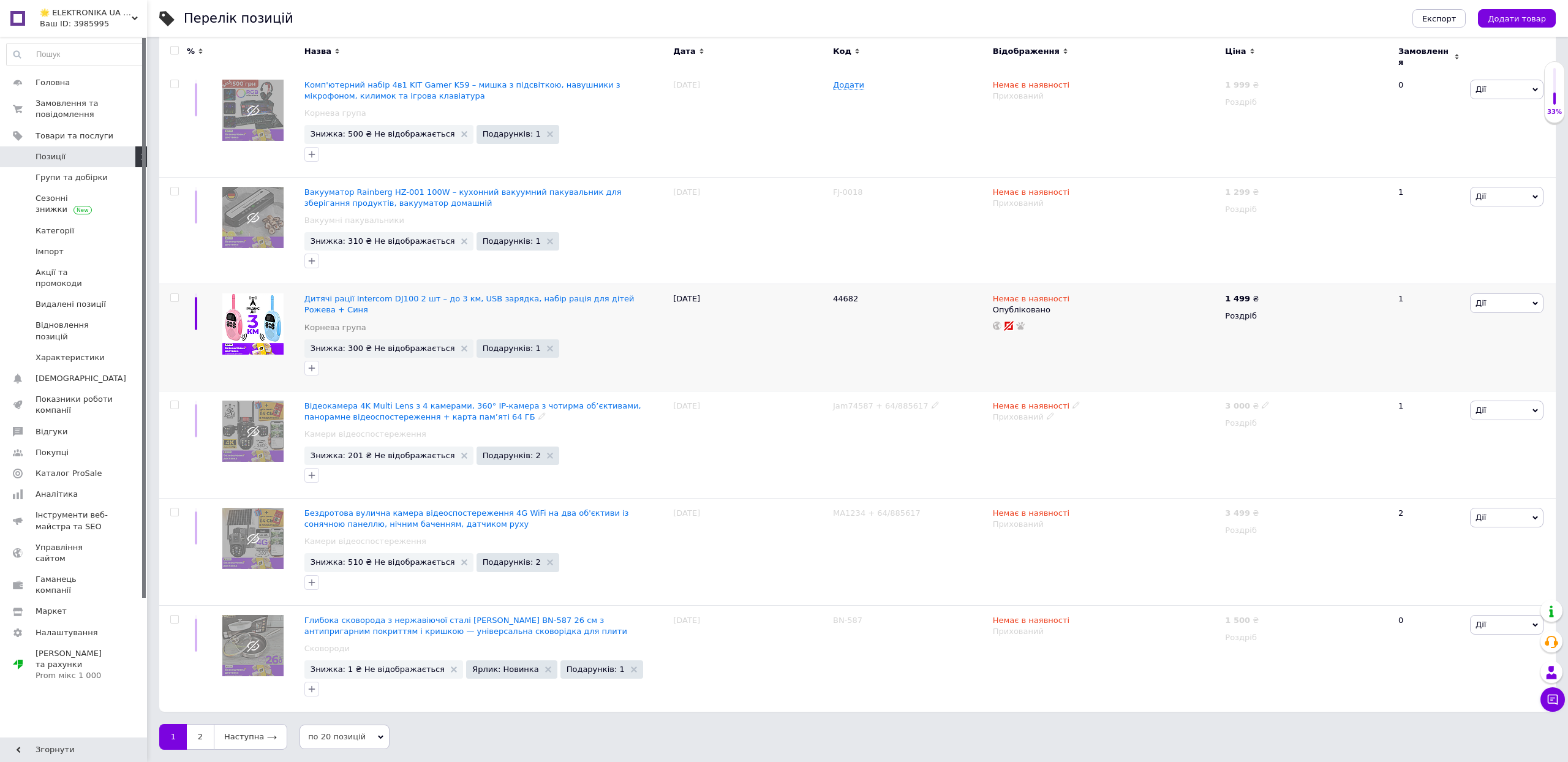
scroll to position [2306, 0]
click at [1060, 305] on icon at bounding box center [1057, 308] width 7 height 7
click at [1073, 325] on li "Прихований" at bounding box center [1103, 333] width 230 height 17
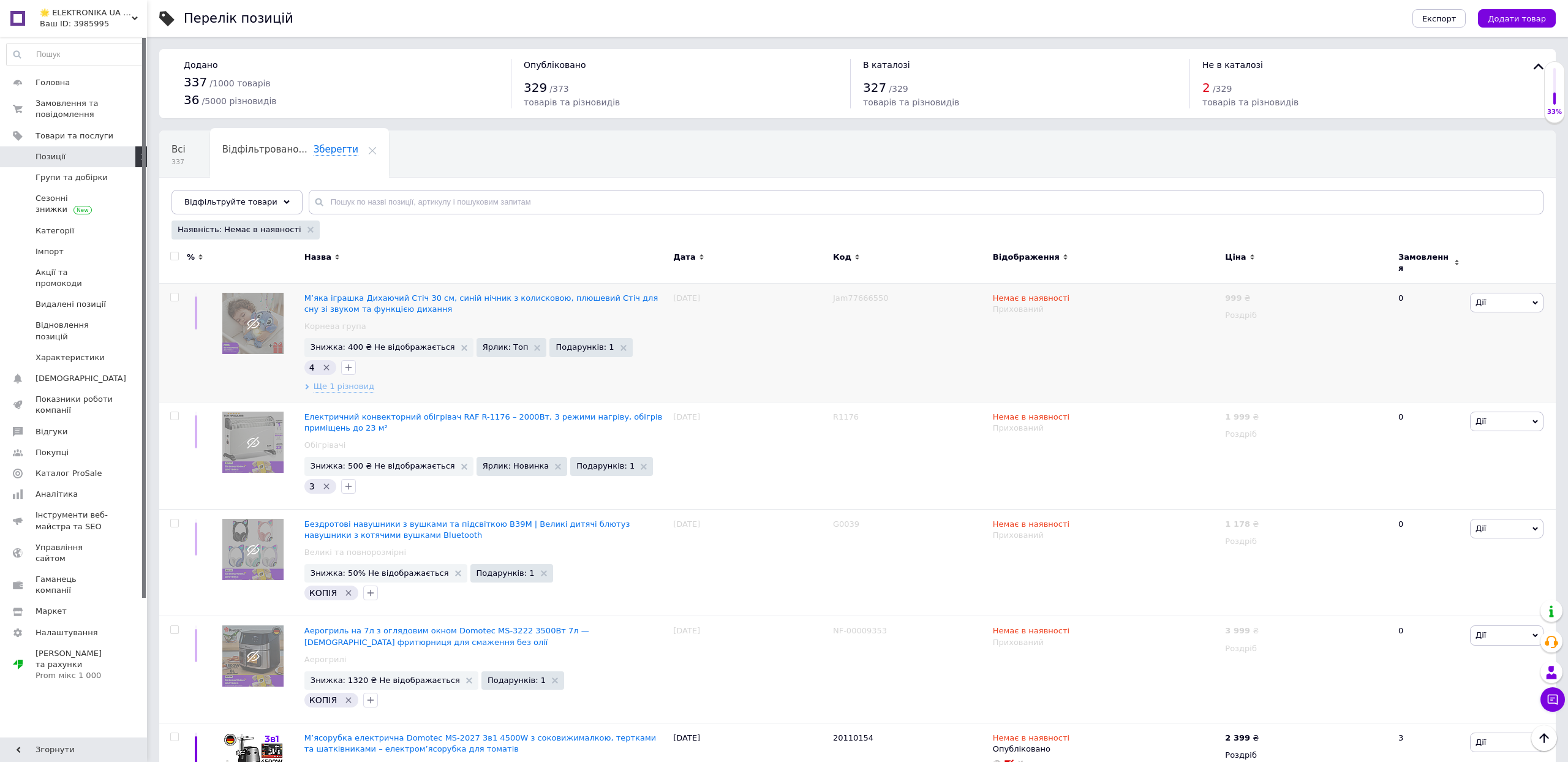
scroll to position [0, 0]
click at [85, 162] on span "Позиції" at bounding box center [74, 157] width 78 height 11
click at [58, 183] on span "Групи та добірки" at bounding box center [72, 177] width 73 height 11
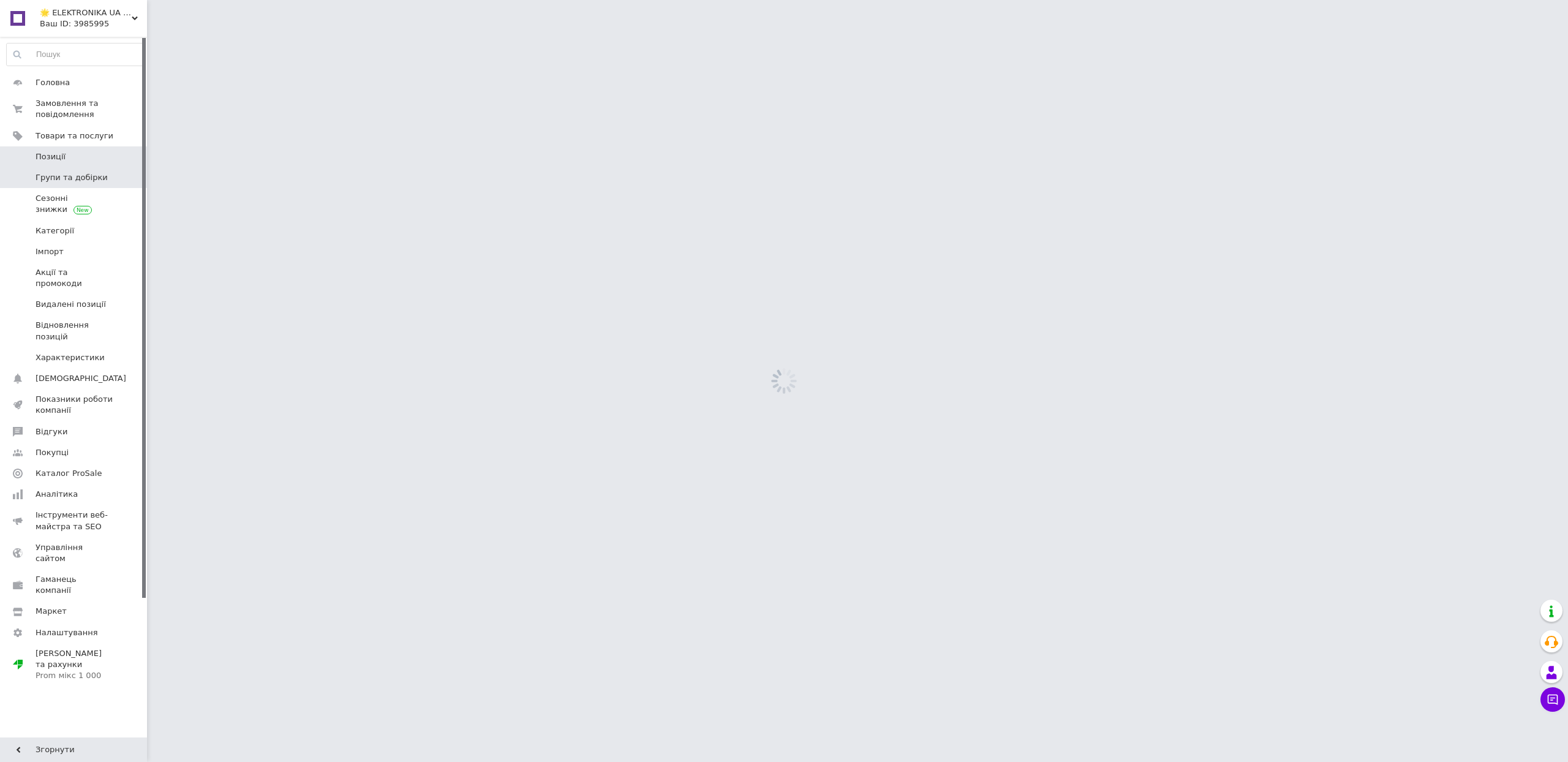
click at [63, 162] on span "Позиції" at bounding box center [50, 157] width 30 height 11
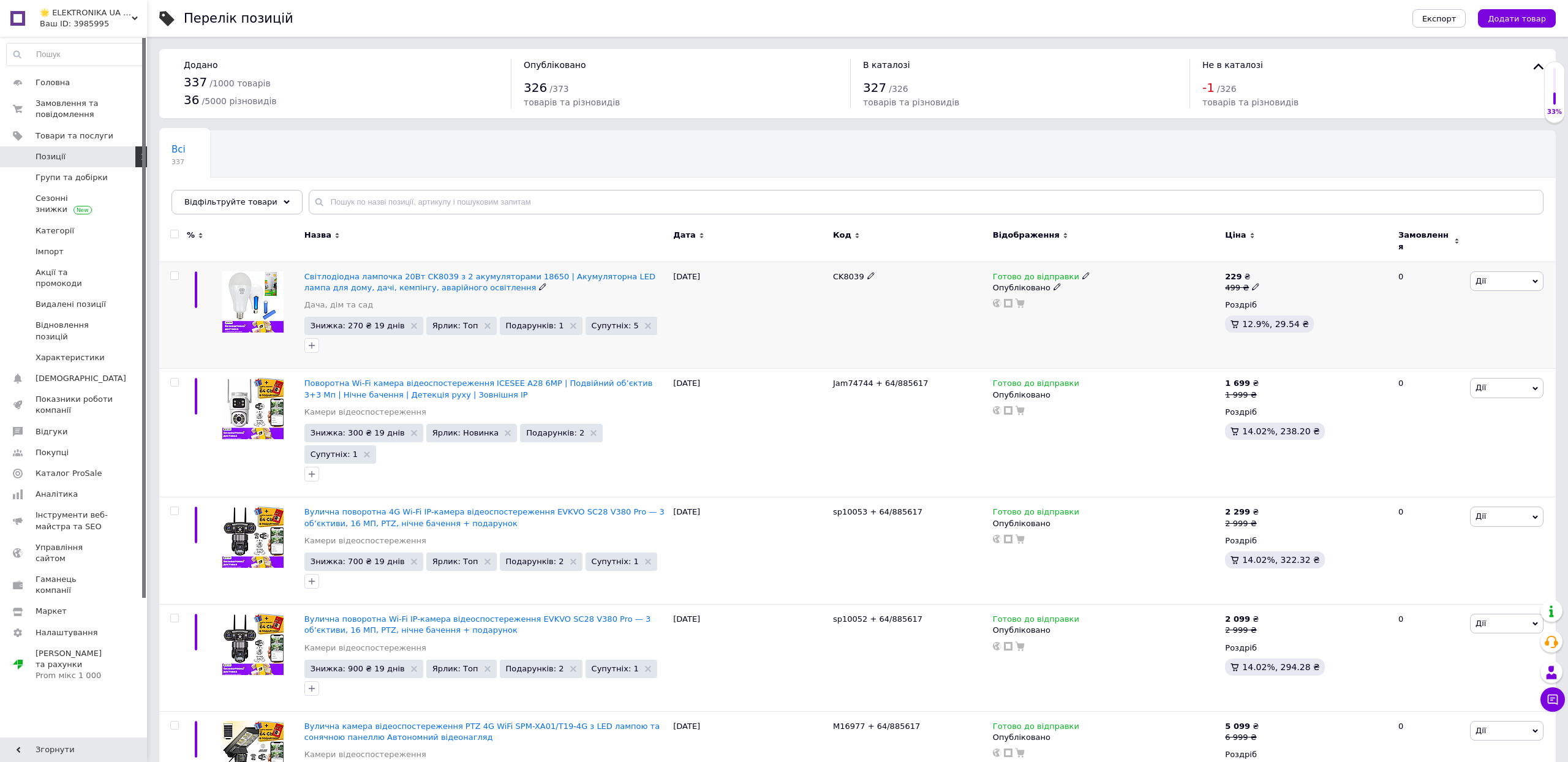
click at [1481, 310] on div "Дії Редагувати Підняти на початок групи Копіювати Знижка Подарунок Супутні Прих…" at bounding box center [1510, 315] width 89 height 107
click at [1491, 291] on span "Дії" at bounding box center [1506, 280] width 73 height 19
click at [1429, 347] on li "Копіювати" at bounding box center [1461, 339] width 162 height 17
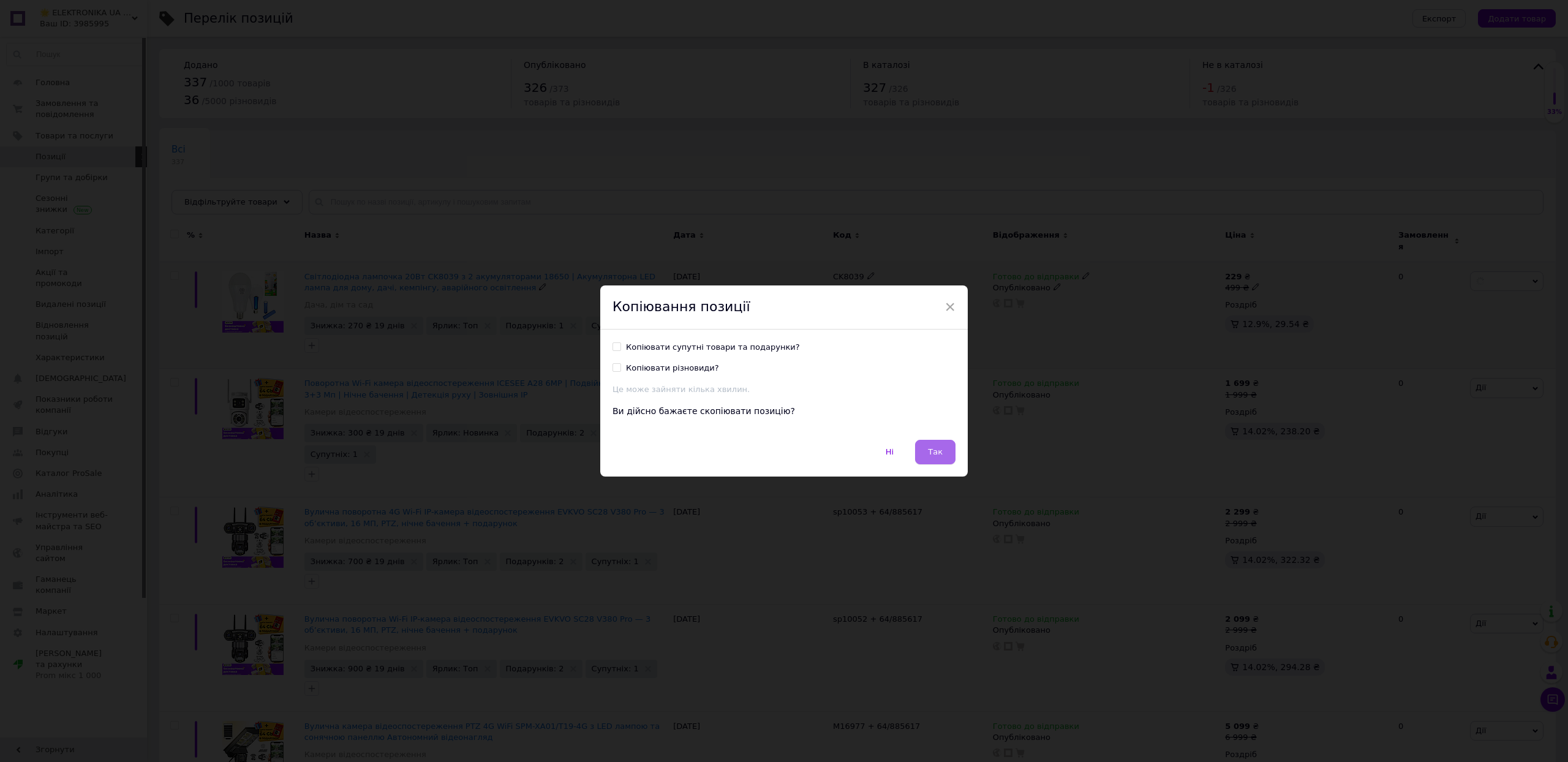
click at [928, 455] on span "Так" at bounding box center [935, 452] width 15 height 9
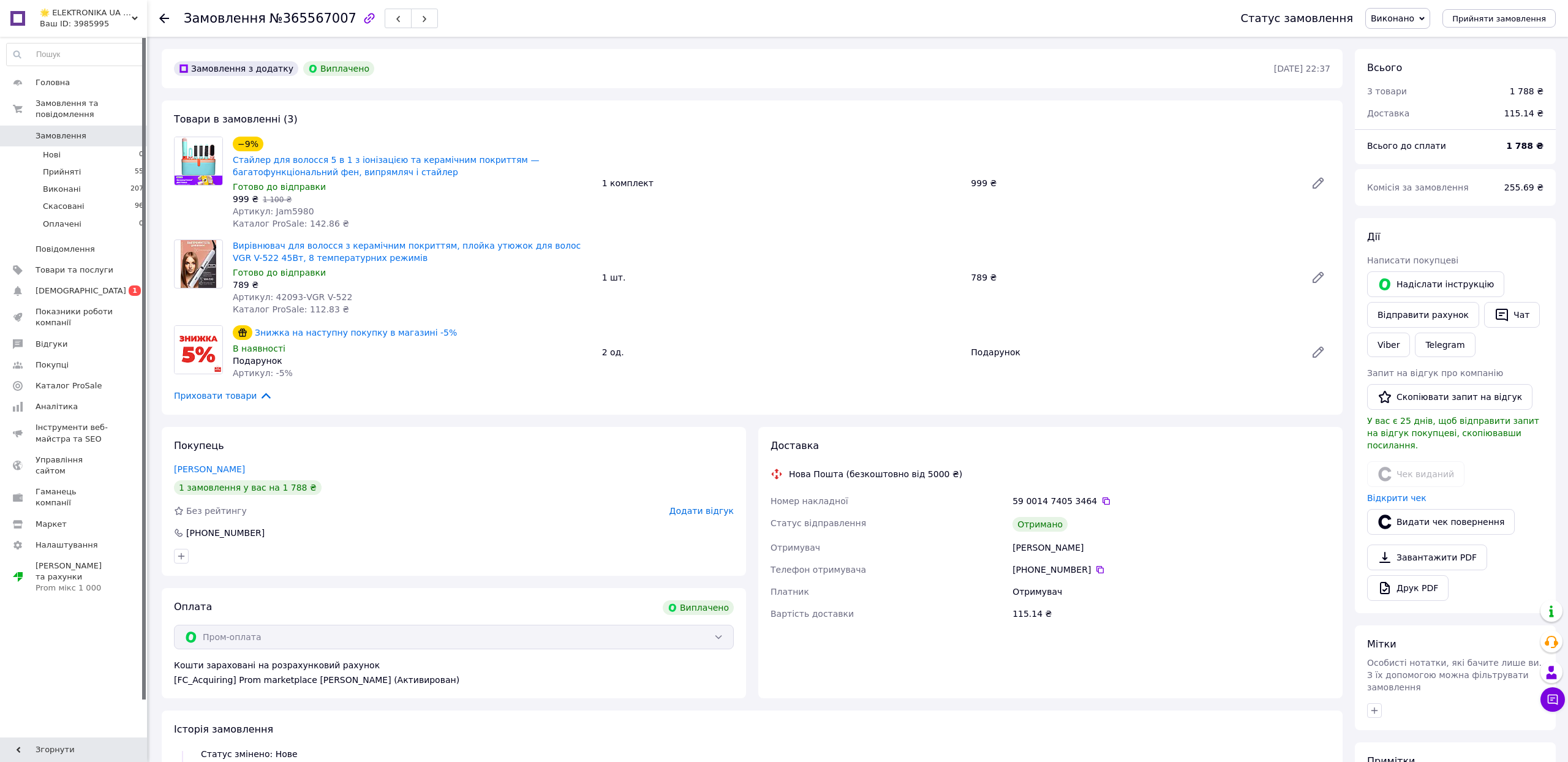
click at [669, 516] on span "Додати відгук" at bounding box center [701, 510] width 64 height 10
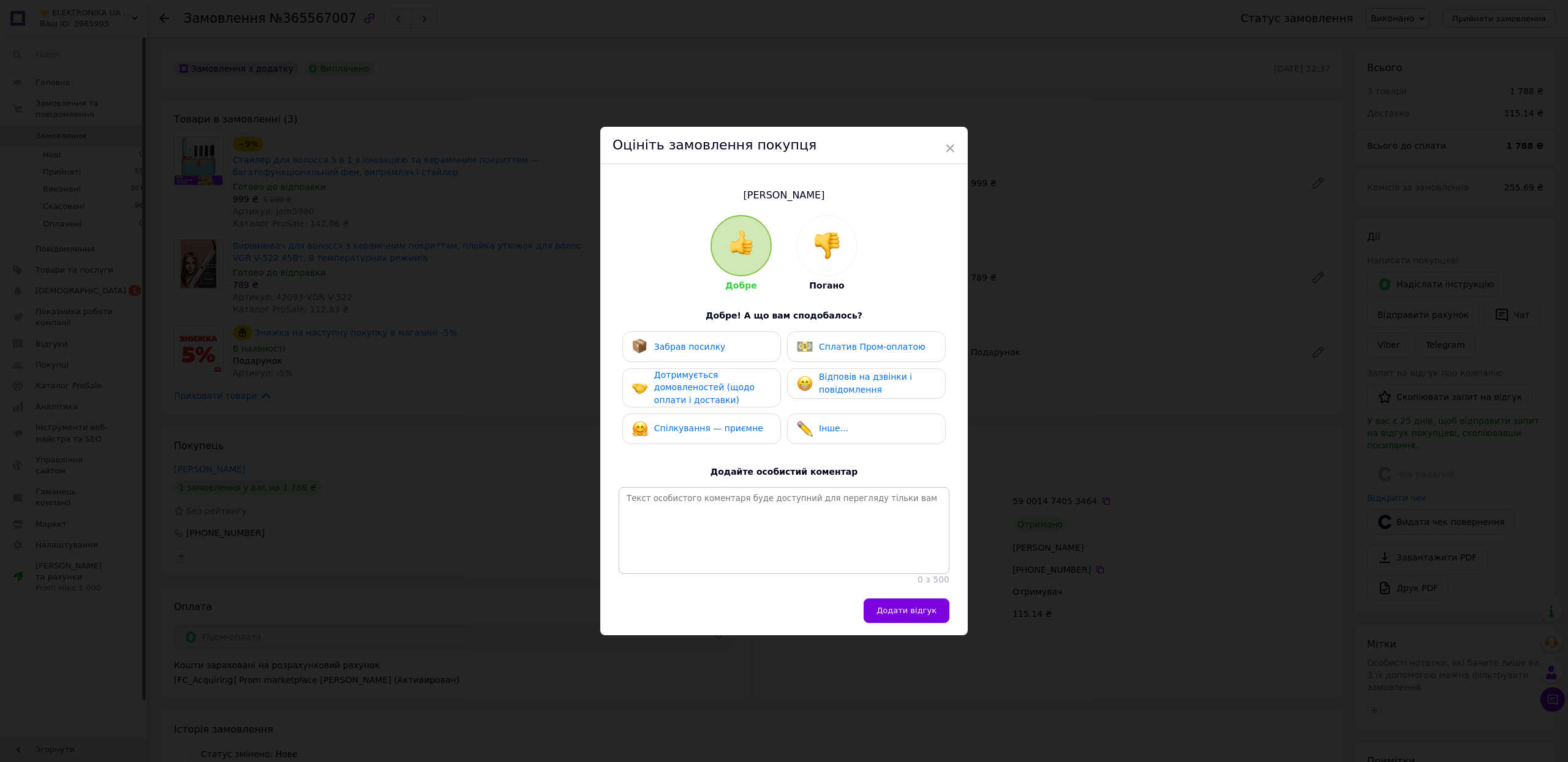
click at [708, 304] on div "Добре Погано Добре! А що вам сподобалось? Забрав посилку Сплатив Пром-оплатою Д…" at bounding box center [784, 400] width 330 height 371
click at [708, 342] on span "Забрав посилку" at bounding box center [689, 346] width 72 height 10
click at [708, 370] on span "Дотримується домовленостей (щодо оплати і доставки)" at bounding box center [703, 387] width 100 height 35
click at [712, 431] on div "Спілкування — приємне" at bounding box center [708, 429] width 109 height 13
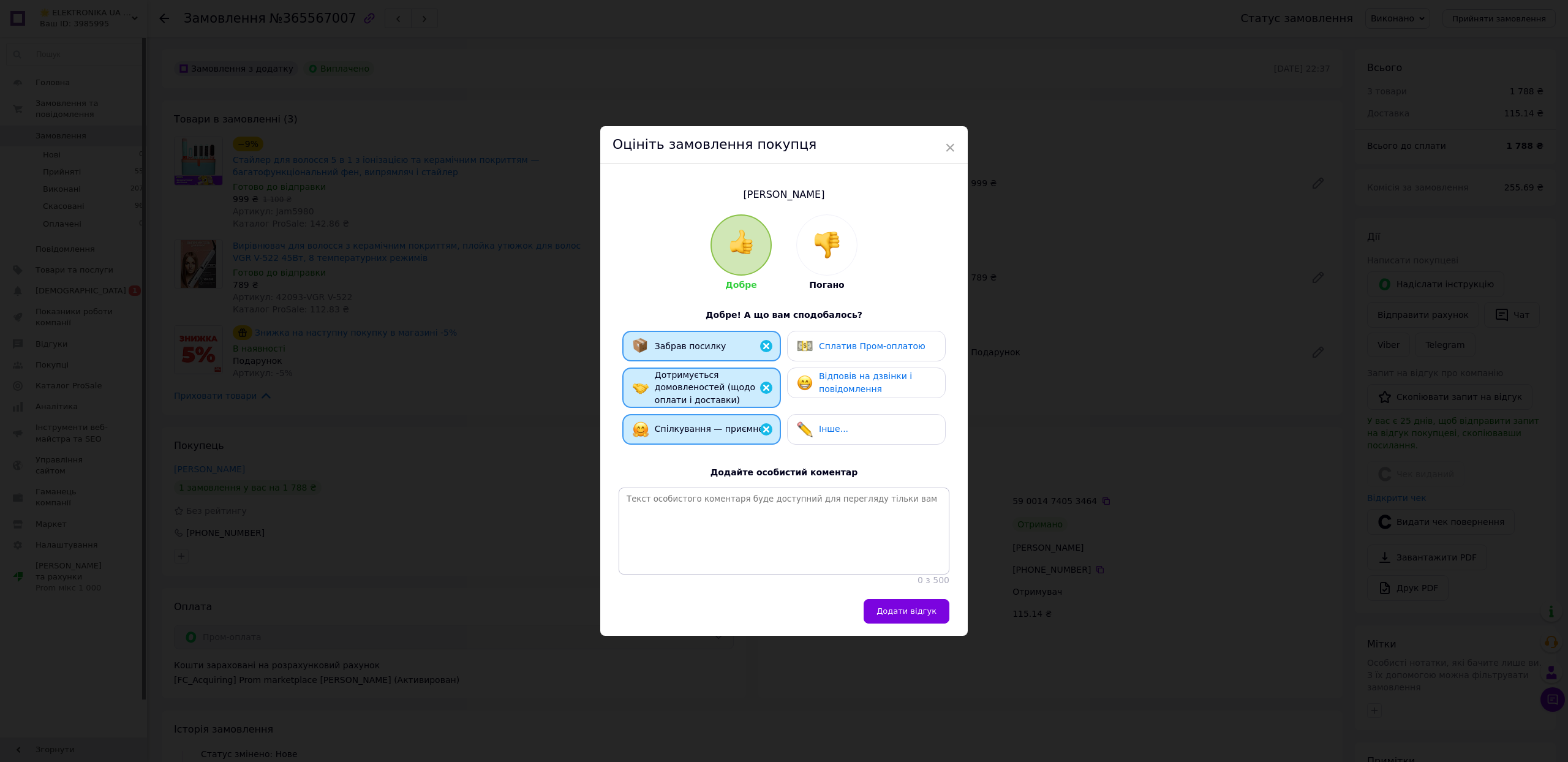
click at [822, 371] on span "Відповів на дзвінки і повідомлення" at bounding box center [865, 382] width 93 height 23
click at [823, 342] on span "Сплатив Пром-оплатою" at bounding box center [872, 346] width 106 height 10
click at [753, 496] on textarea at bounding box center [784, 531] width 330 height 87
paste textarea "20451265810338"
type textarea "20451265810338"
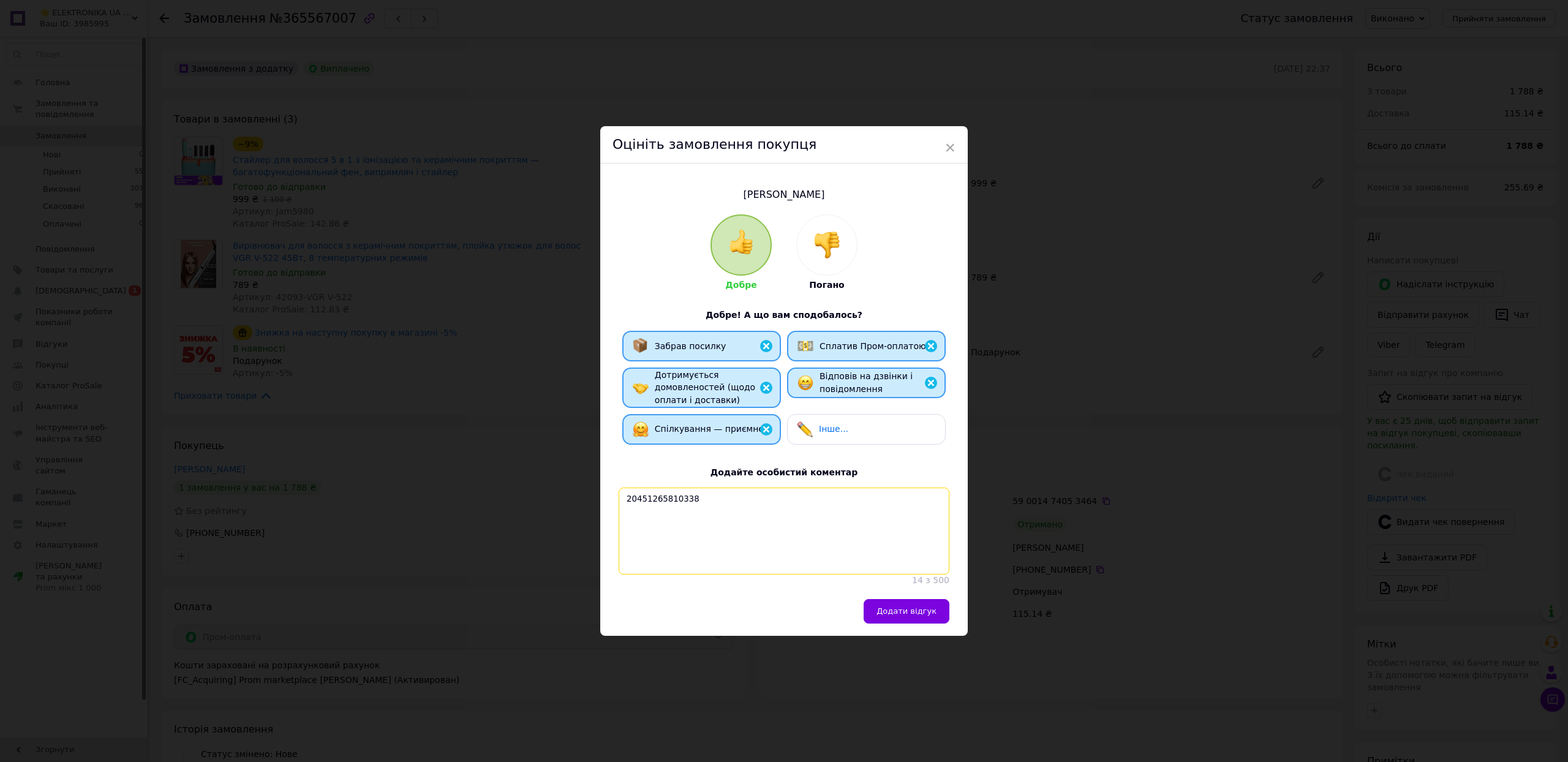
drag, startPoint x: 758, startPoint y: 496, endPoint x: 615, endPoint y: 494, distance: 143.0
click at [615, 494] on div "Добре Погано Добре! А що вам сподобалось? Забрав посилку Сплатив Пром-оплатою Д…" at bounding box center [784, 400] width 343 height 373
click at [862, 503] on textarea at bounding box center [784, 531] width 330 height 87
paste textarea "Дякуємо за ваше замовлення! 💙 [PERSON_NAME] дуже важливо знати вашу думку — це …"
type textarea "Дякуємо за ваше замовлення! 💙 [PERSON_NAME] дуже важливо знати вашу думку — це …"
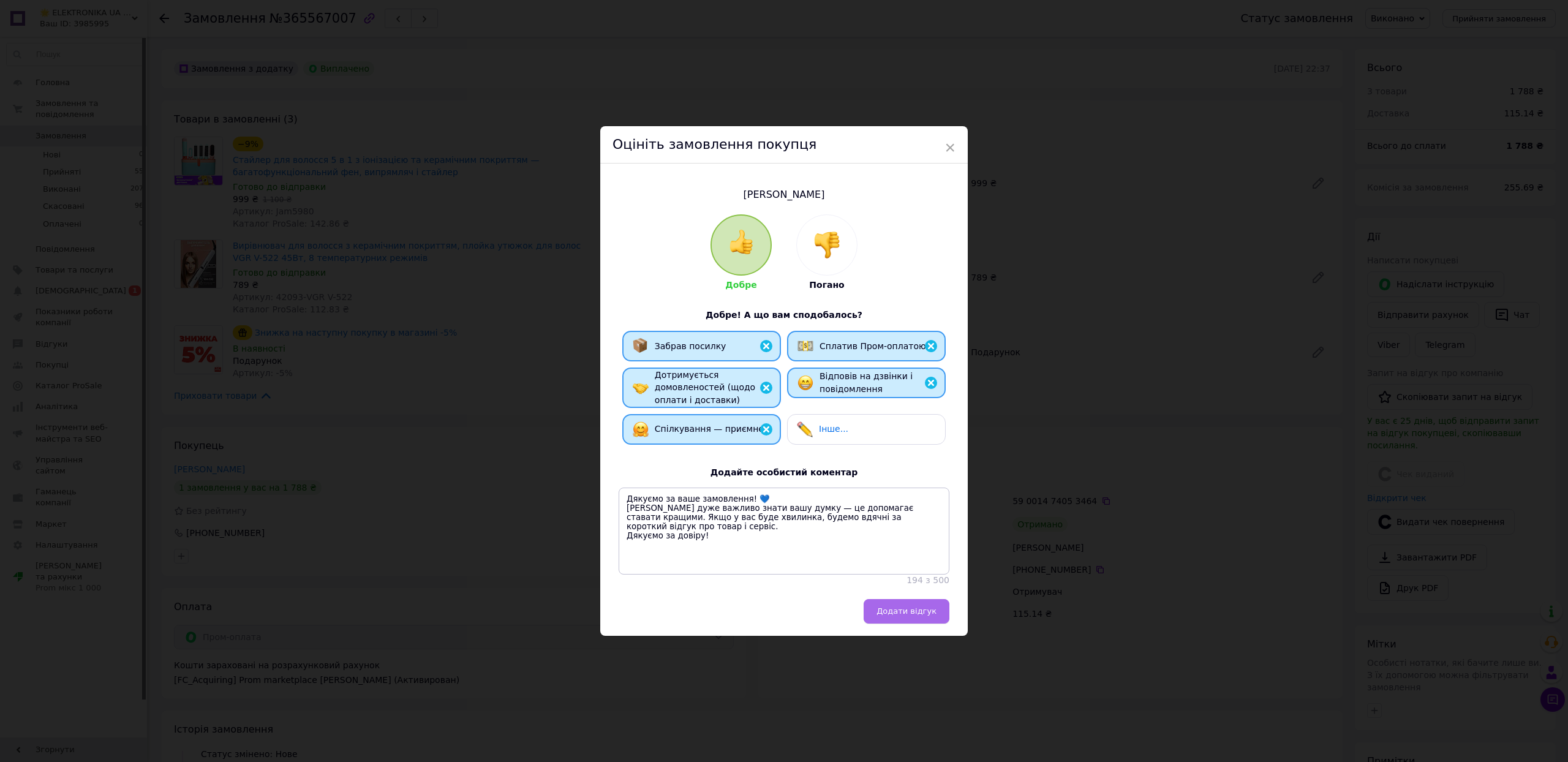
click at [873, 623] on button "Додати відгук" at bounding box center [905, 611] width 85 height 25
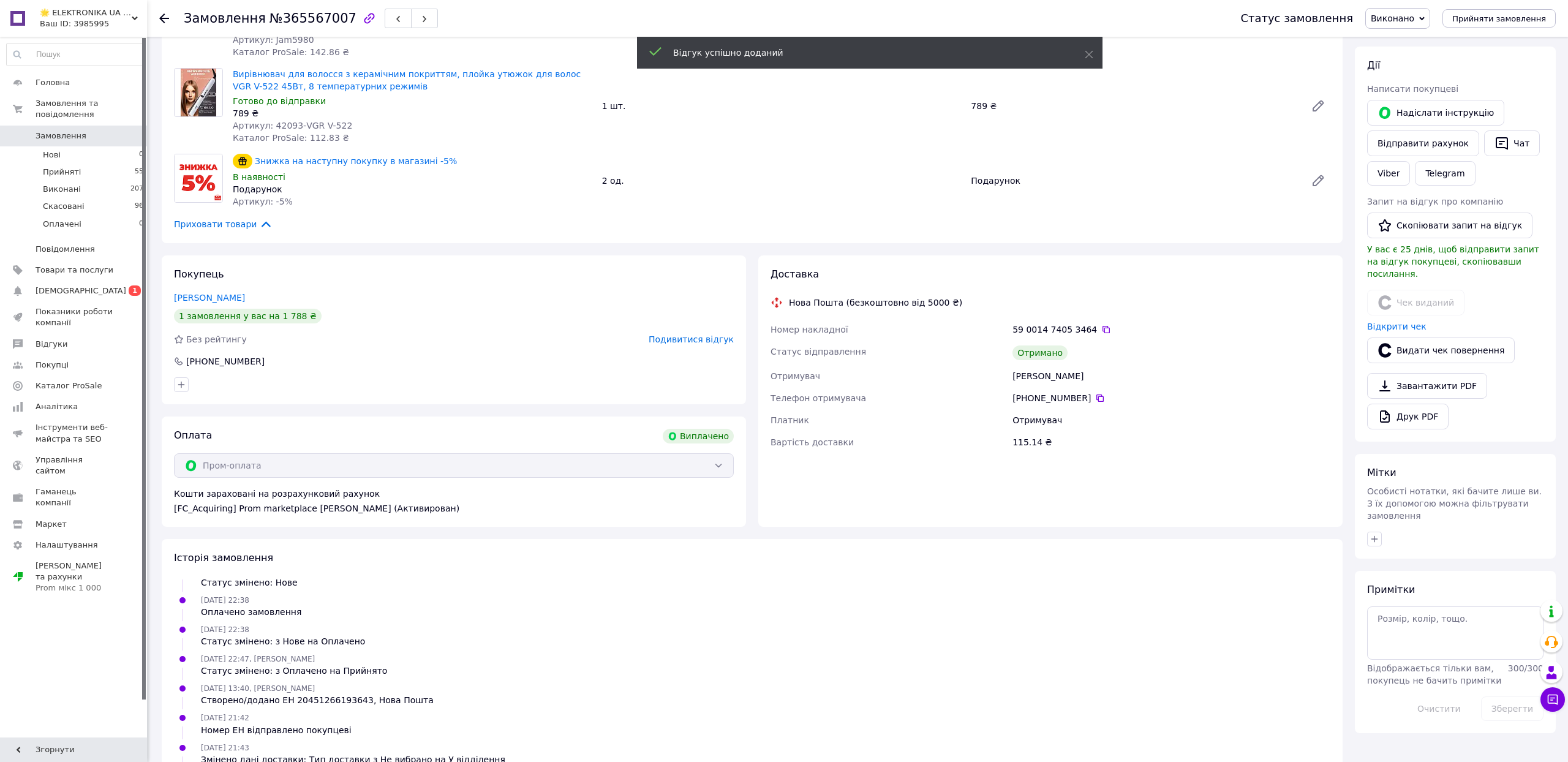
scroll to position [172, 0]
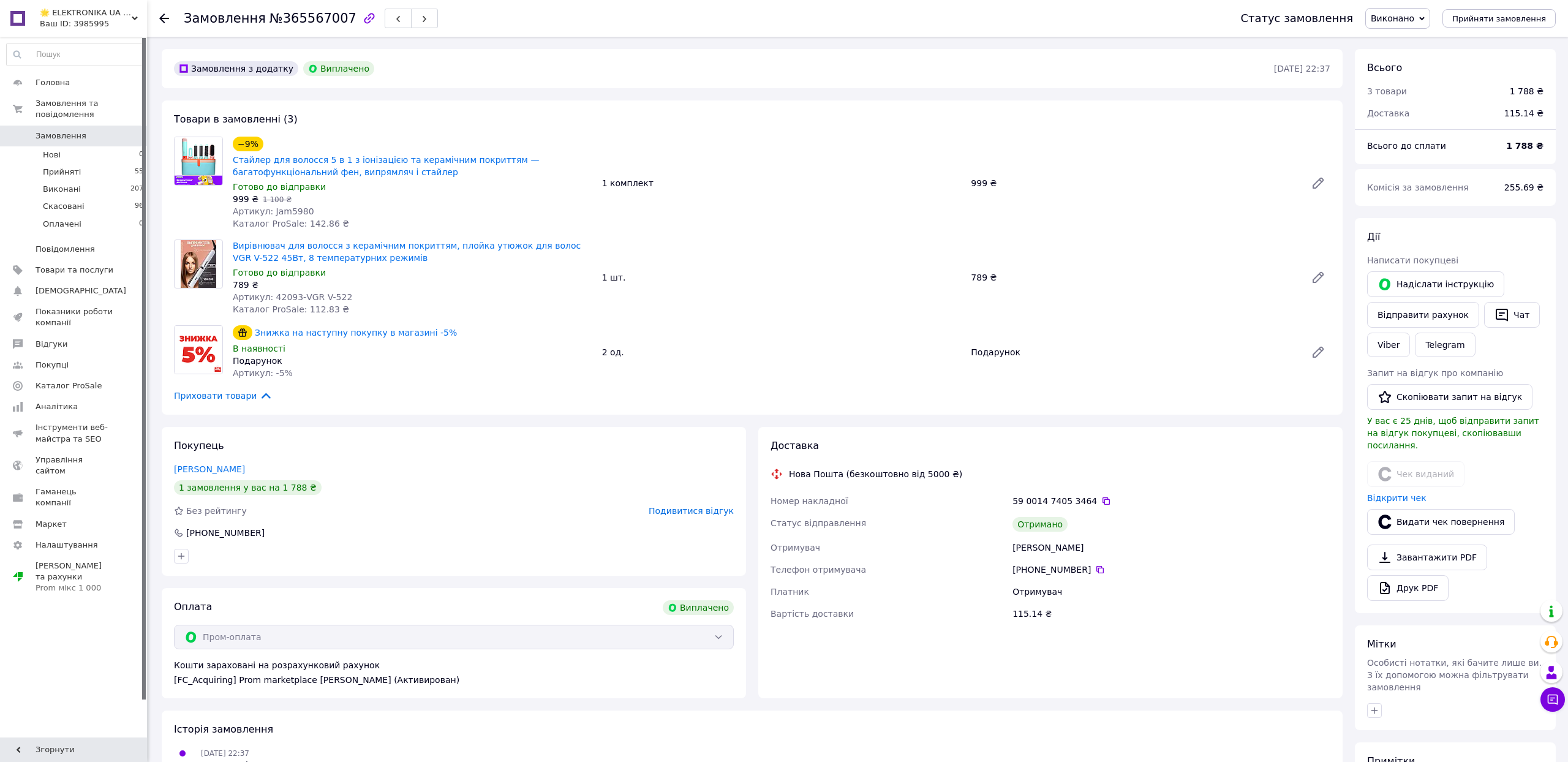
click at [164, 18] on use at bounding box center [163, 18] width 10 height 10
